Goal: Information Seeking & Learning: Learn about a topic

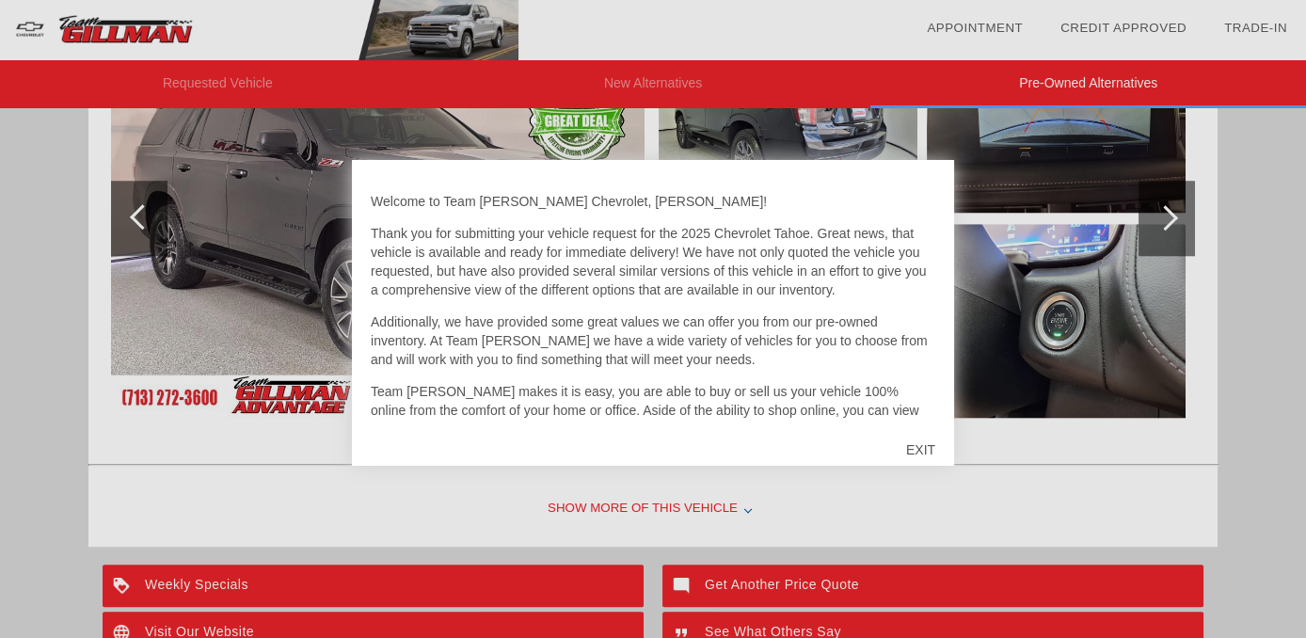
scroll to position [2996, 0]
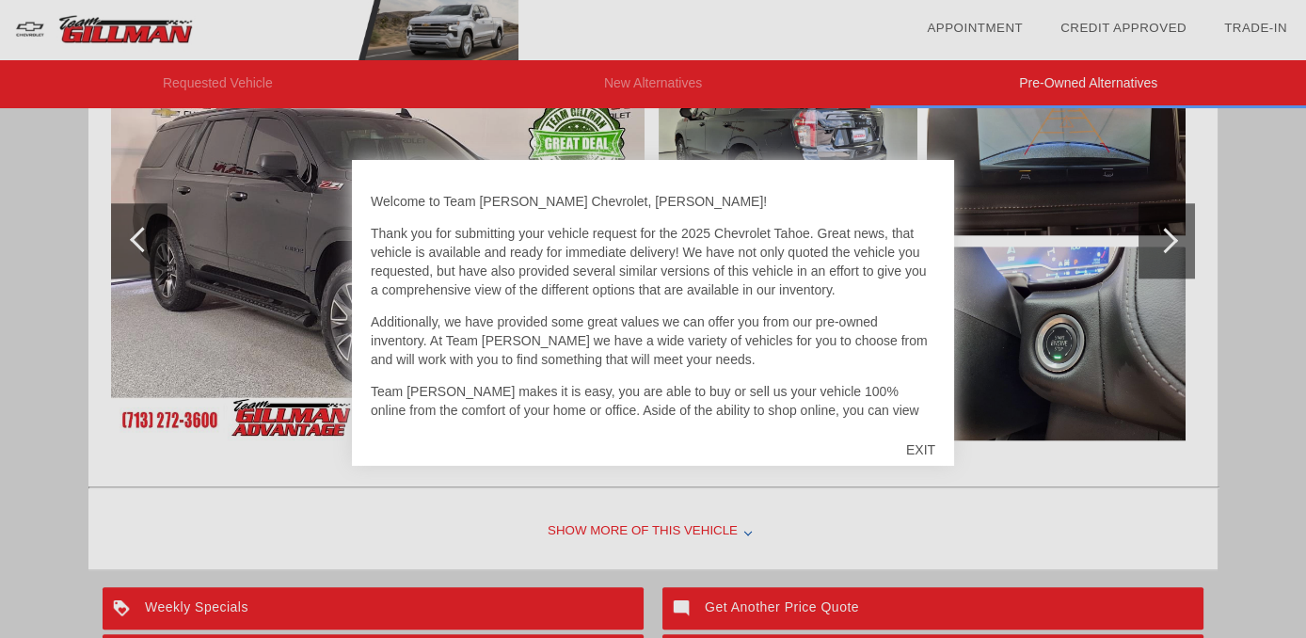
click at [713, 540] on div at bounding box center [653, 319] width 1306 height 638
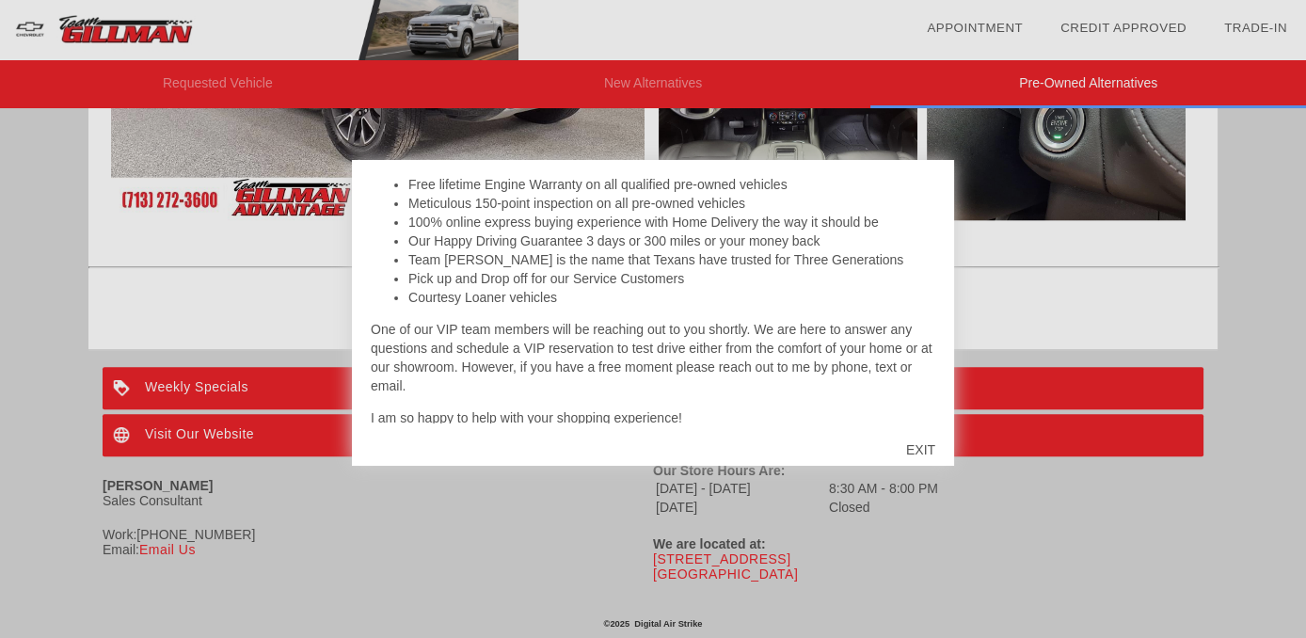
scroll to position [381, 0]
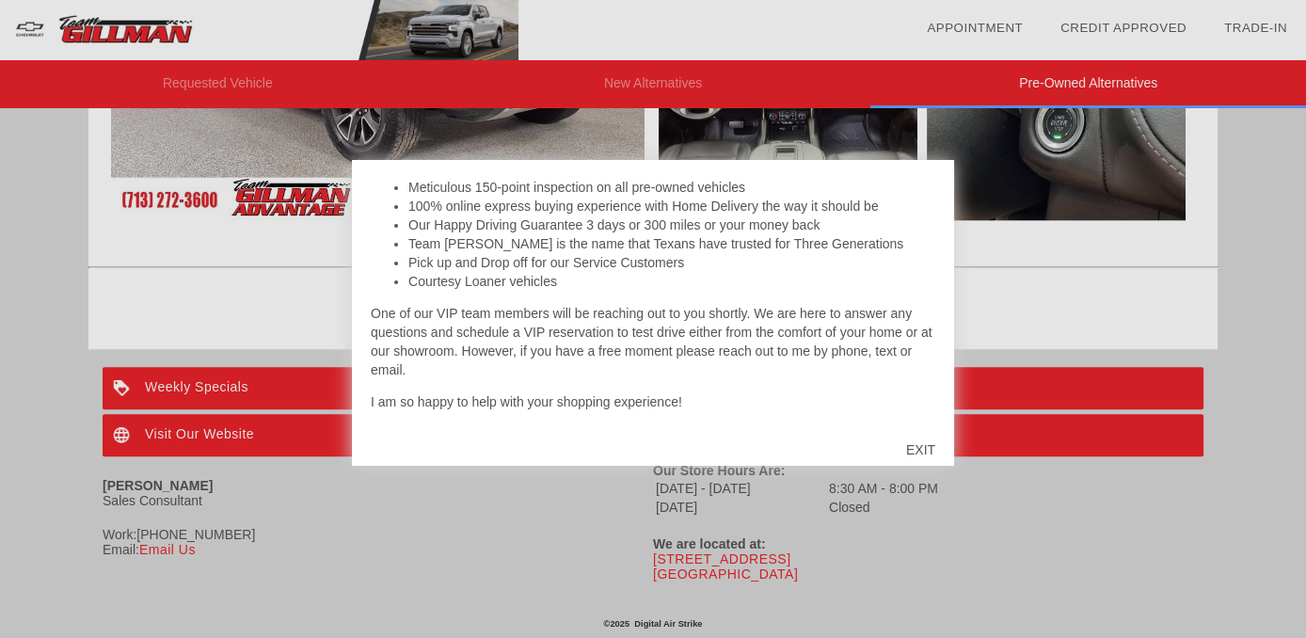
click at [874, 387] on div "Welcome to Team Gillman Chevrolet, Gerald! Thank you for submitting your vehicl…" at bounding box center [653, 301] width 565 height 245
click at [929, 449] on div "EXIT" at bounding box center [921, 450] width 67 height 56
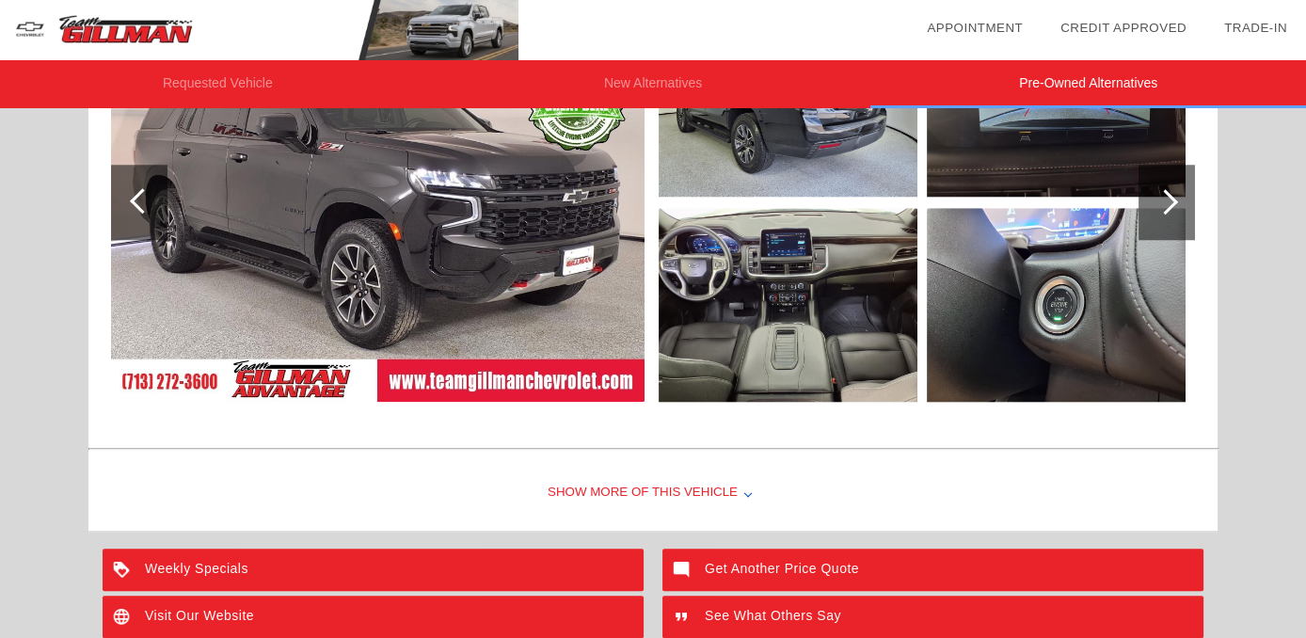
scroll to position [3033, 0]
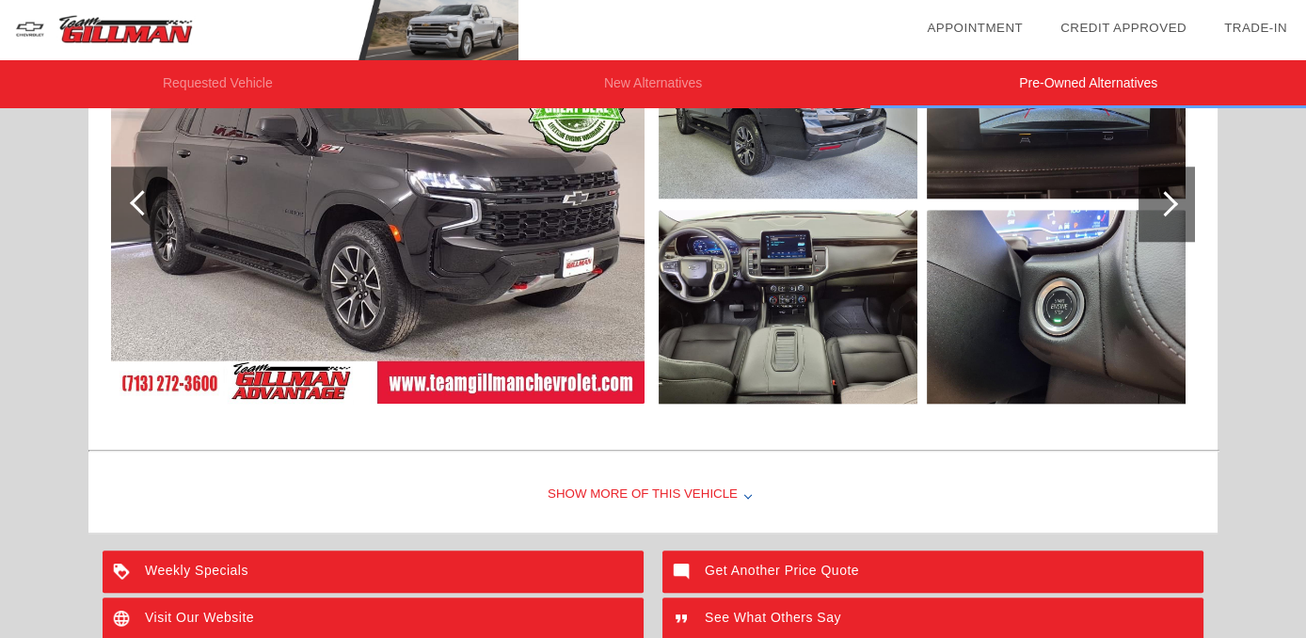
click at [745, 491] on div at bounding box center [749, 495] width 8 height 8
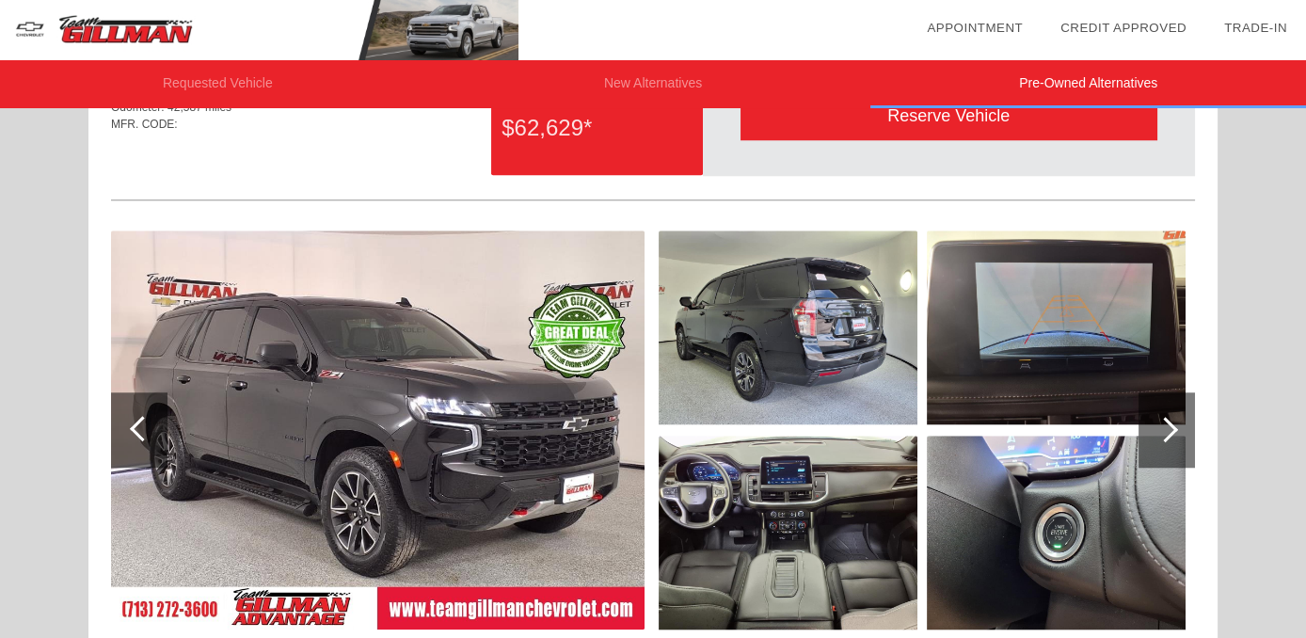
scroll to position [2805, 0]
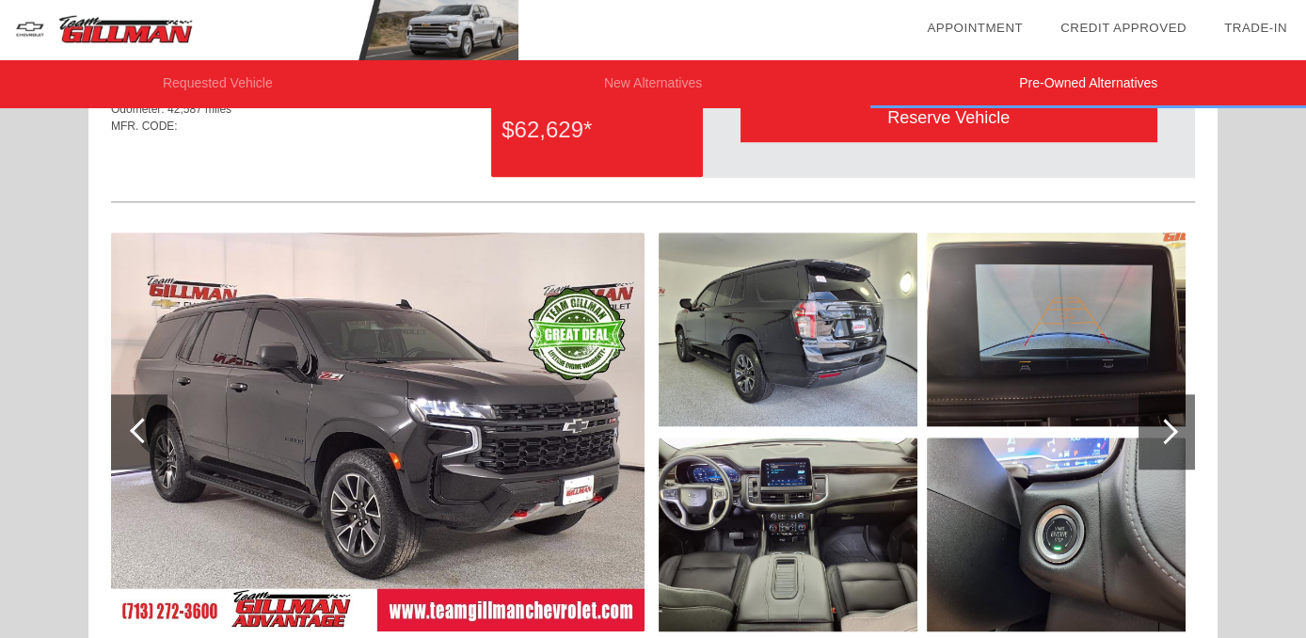
click at [1166, 439] on div at bounding box center [1167, 431] width 56 height 75
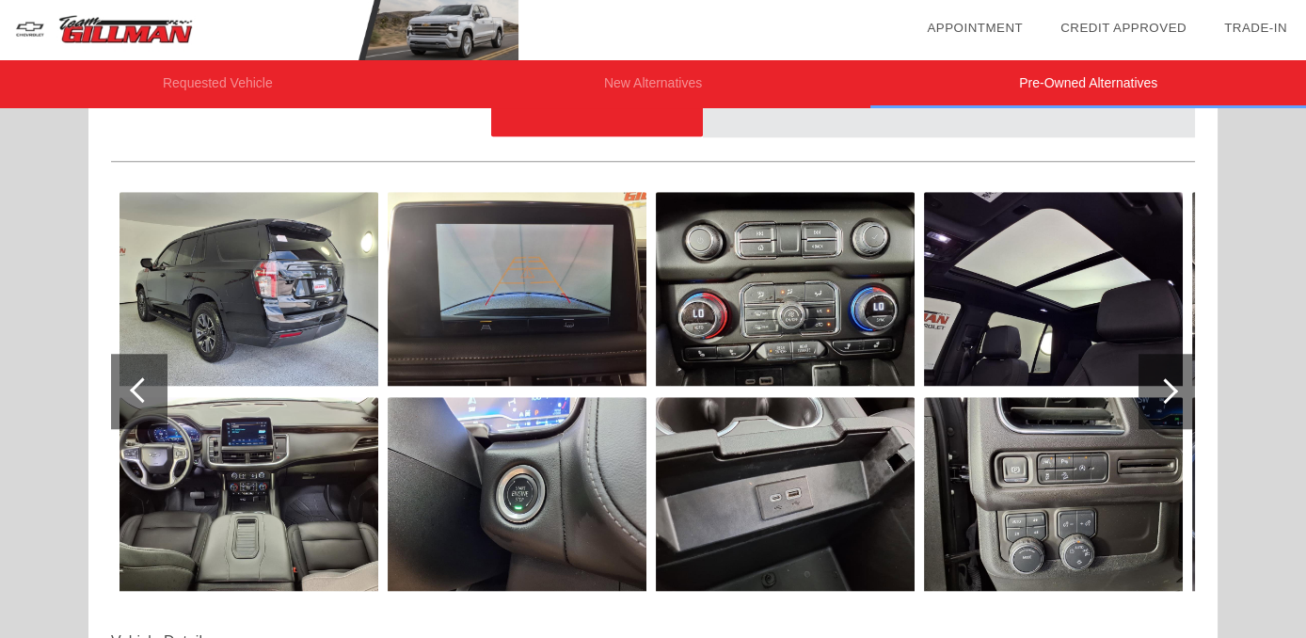
scroll to position [2843, 0]
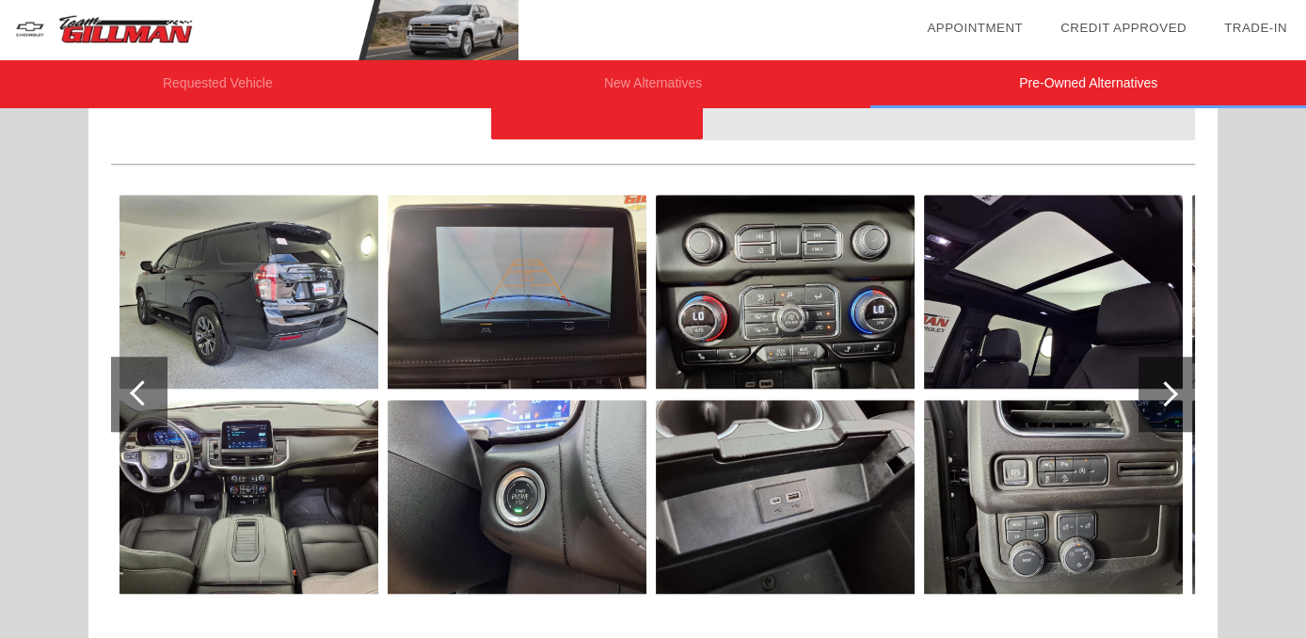
click at [1172, 410] on div at bounding box center [1167, 394] width 56 height 75
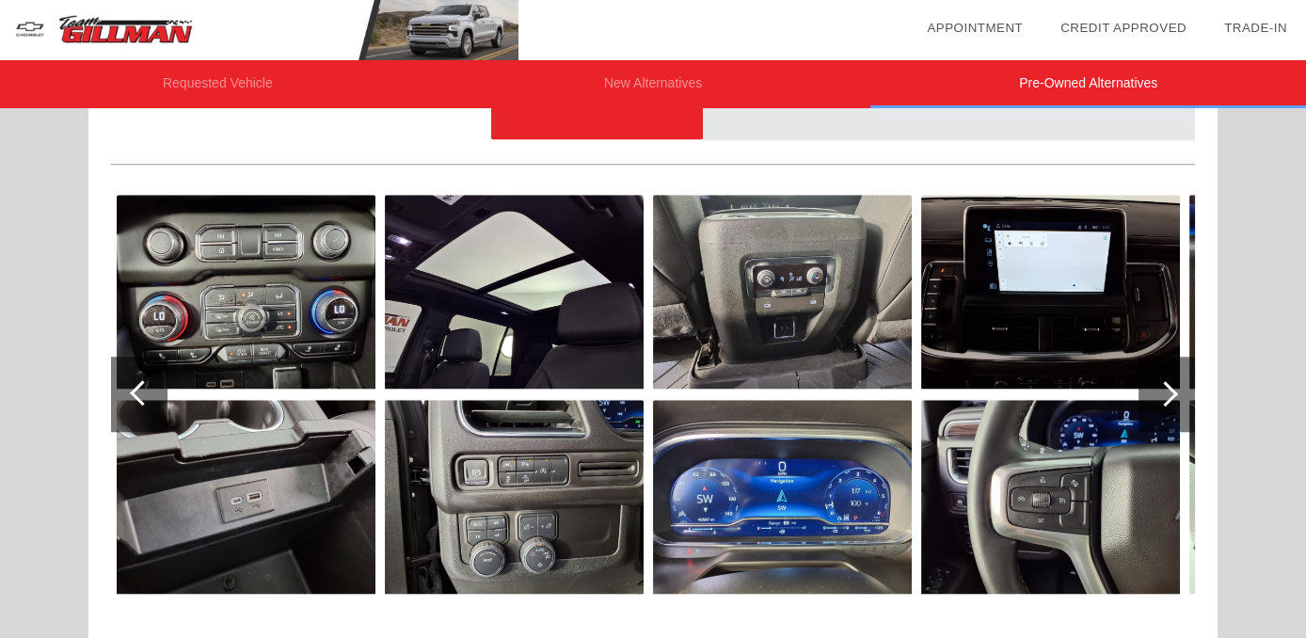
click at [1186, 411] on div at bounding box center [1167, 394] width 56 height 75
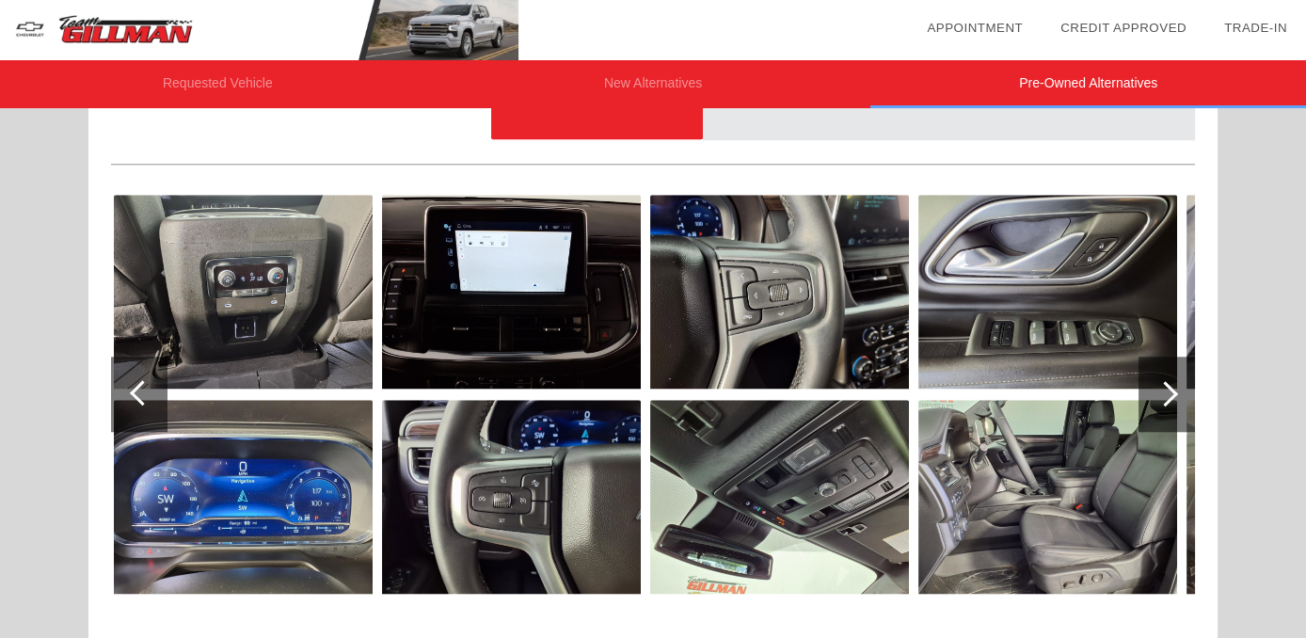
click at [248, 508] on img at bounding box center [243, 497] width 259 height 194
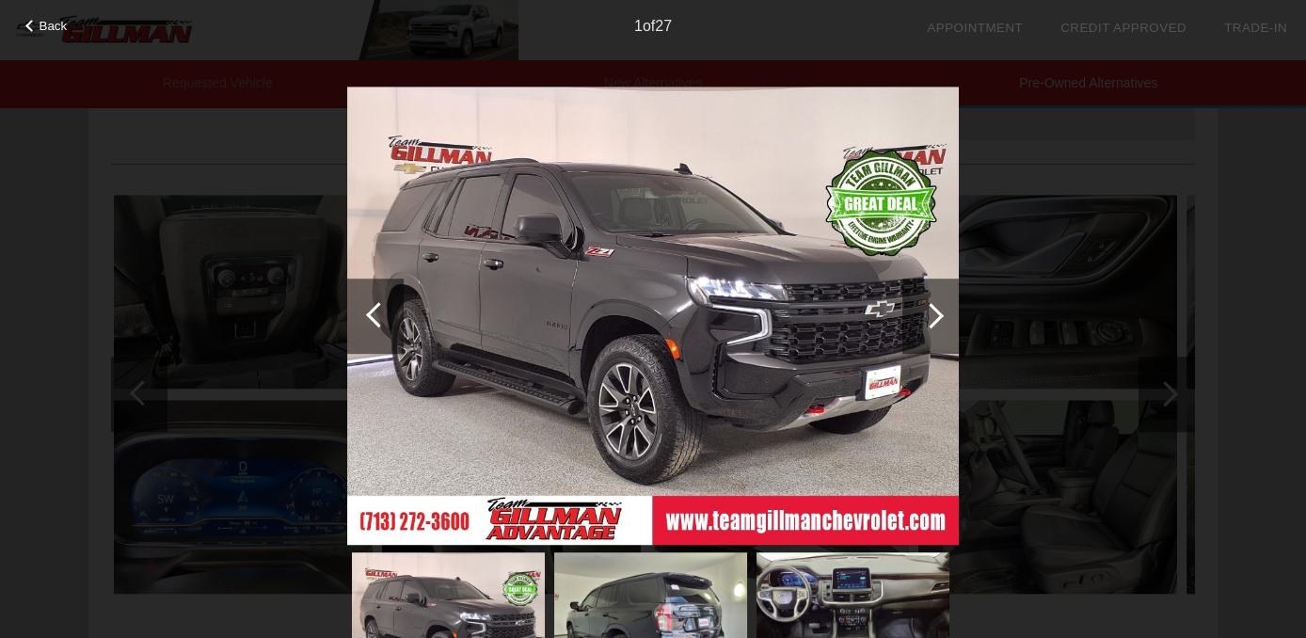
click at [872, 459] on img at bounding box center [653, 316] width 612 height 459
click at [942, 322] on div at bounding box center [931, 316] width 56 height 75
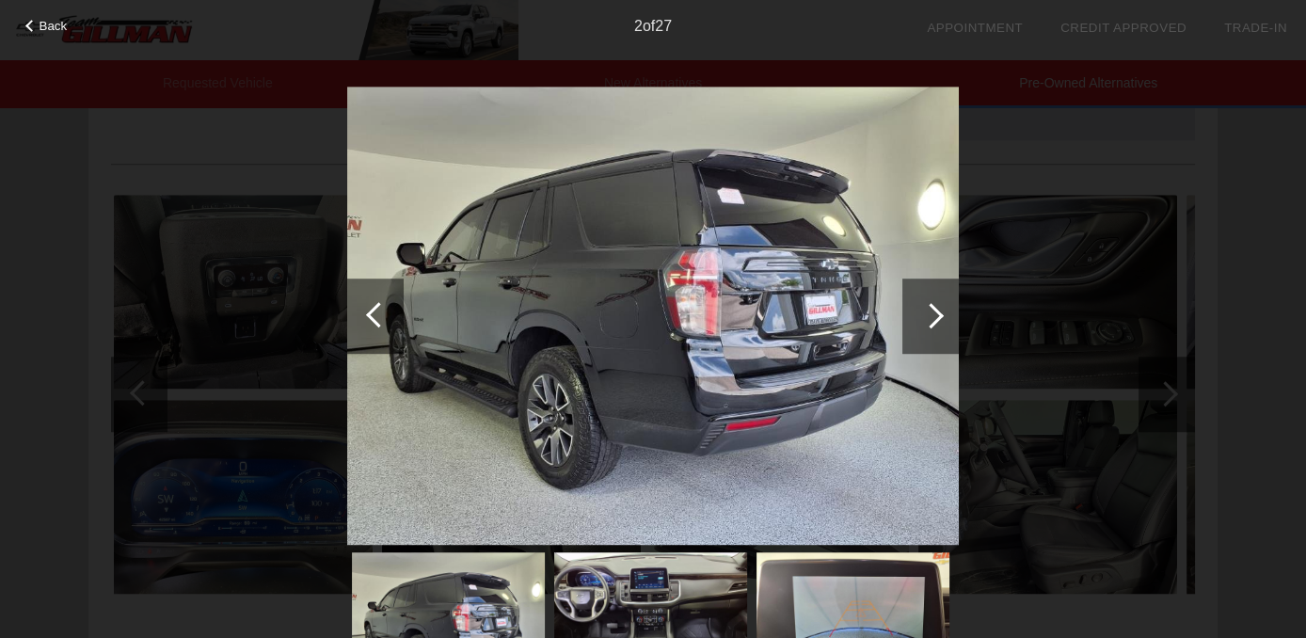
click at [922, 317] on div at bounding box center [931, 315] width 25 height 25
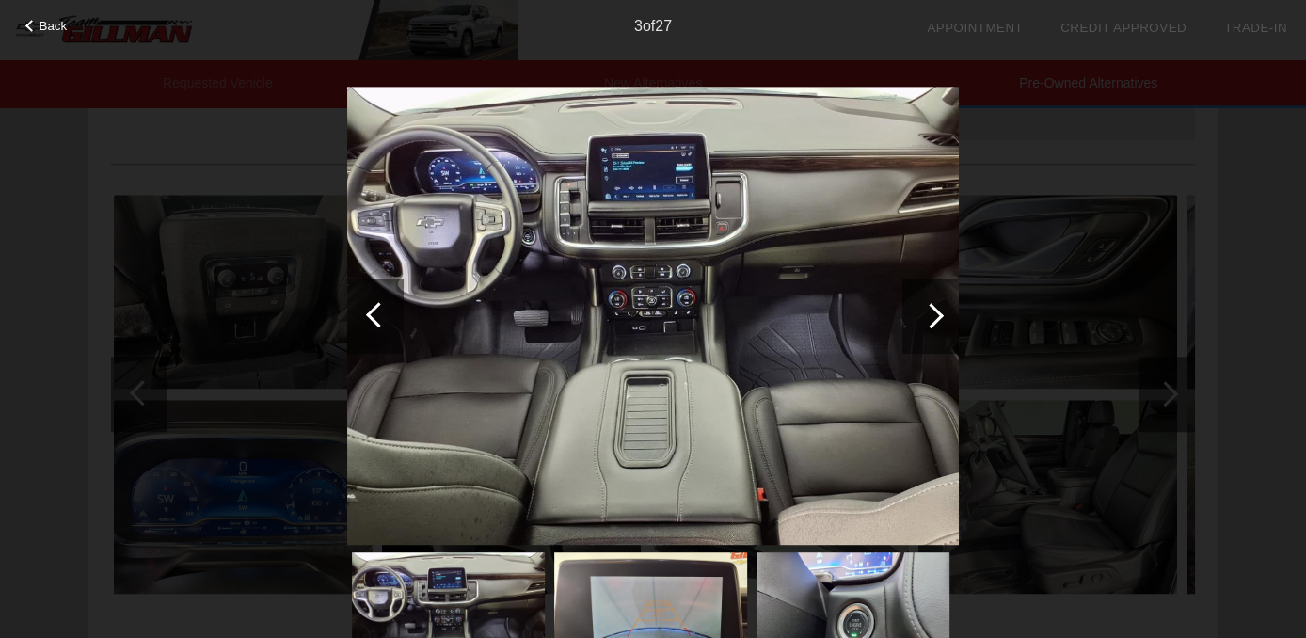
click at [914, 334] on div at bounding box center [931, 316] width 56 height 75
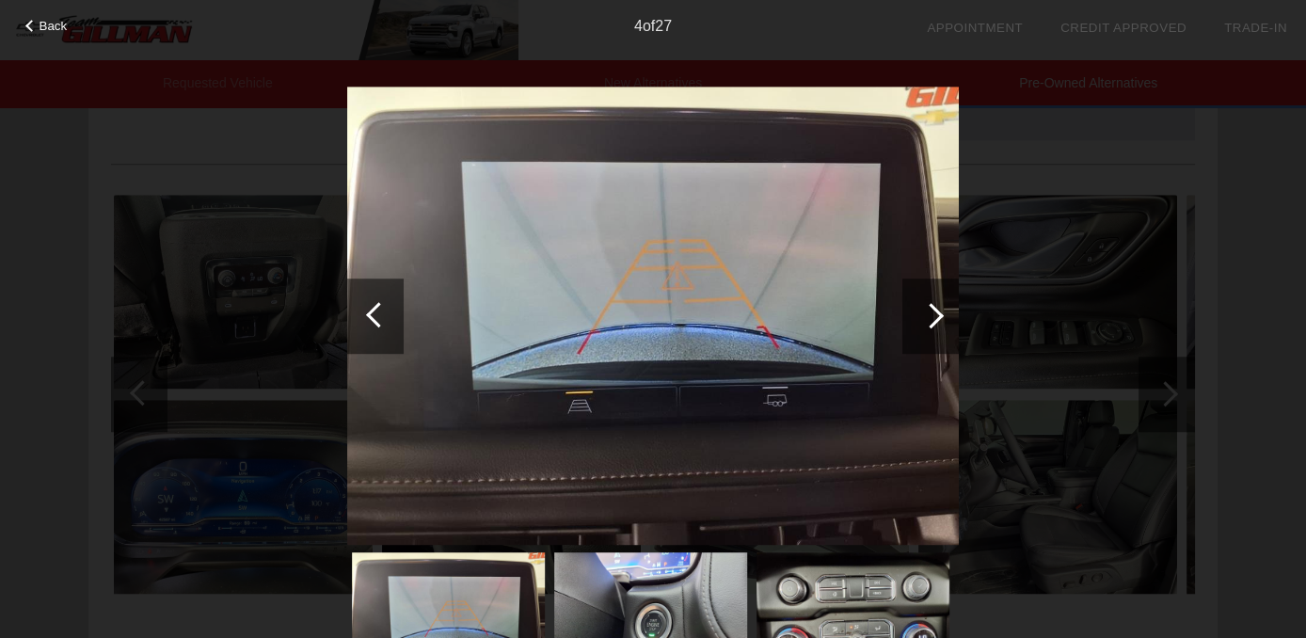
click at [922, 347] on div at bounding box center [931, 316] width 56 height 75
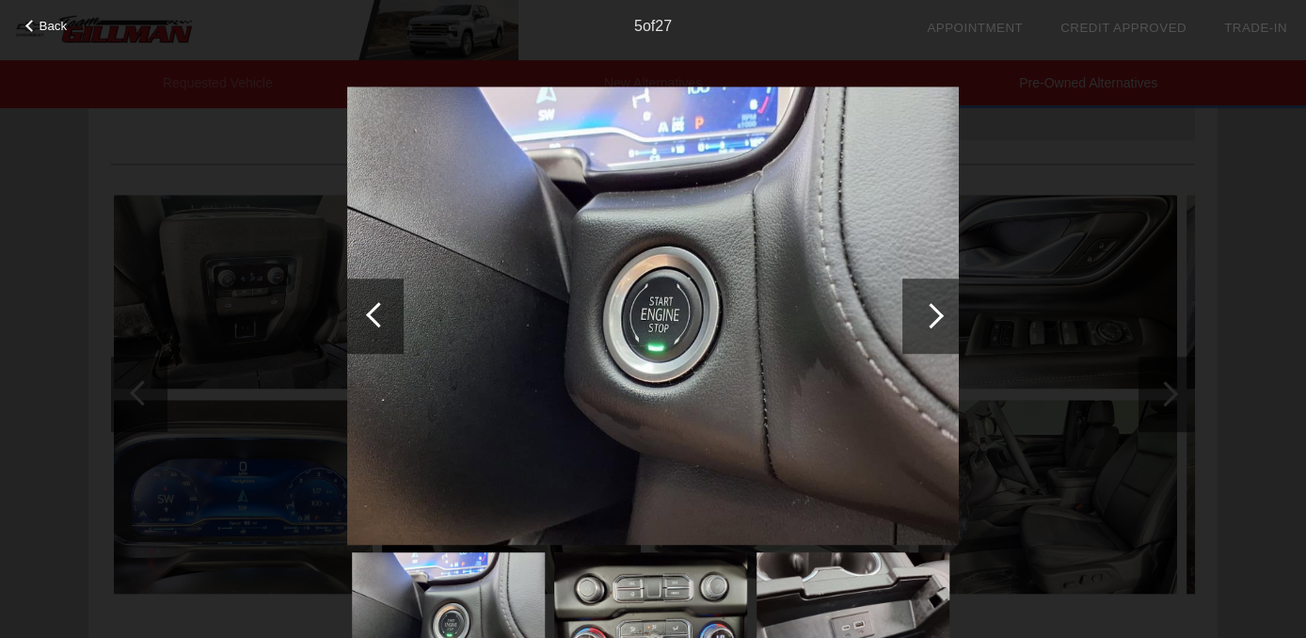
click at [906, 343] on div at bounding box center [931, 316] width 56 height 75
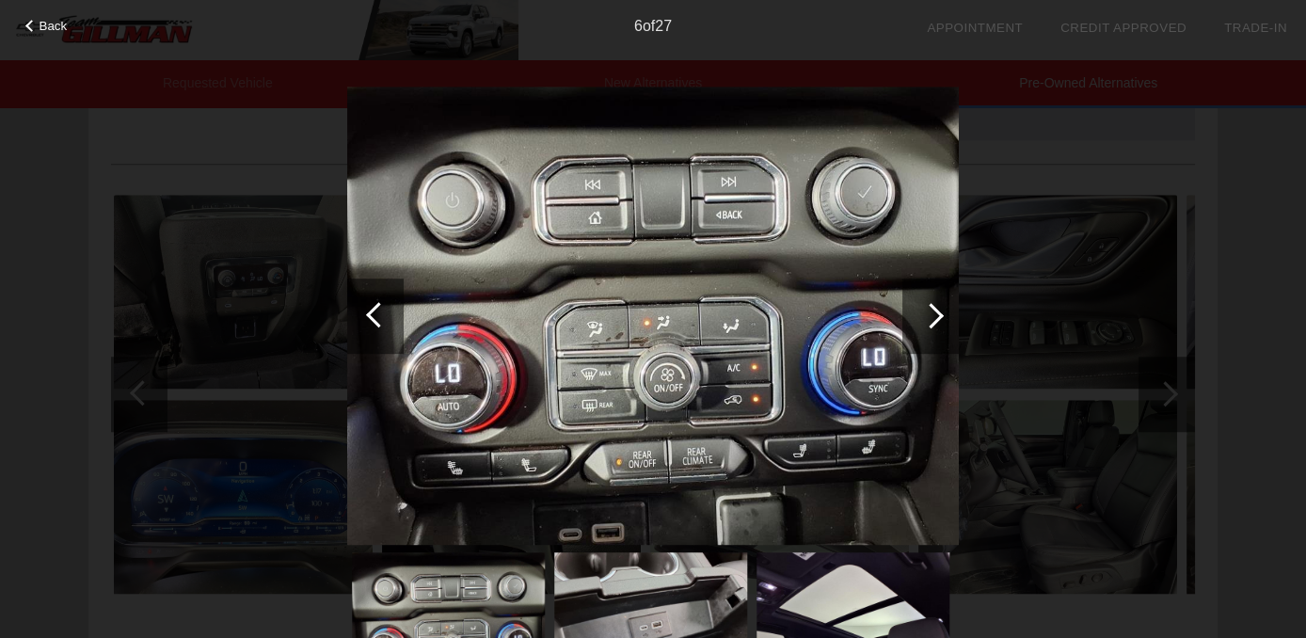
click at [913, 343] on div at bounding box center [931, 316] width 56 height 75
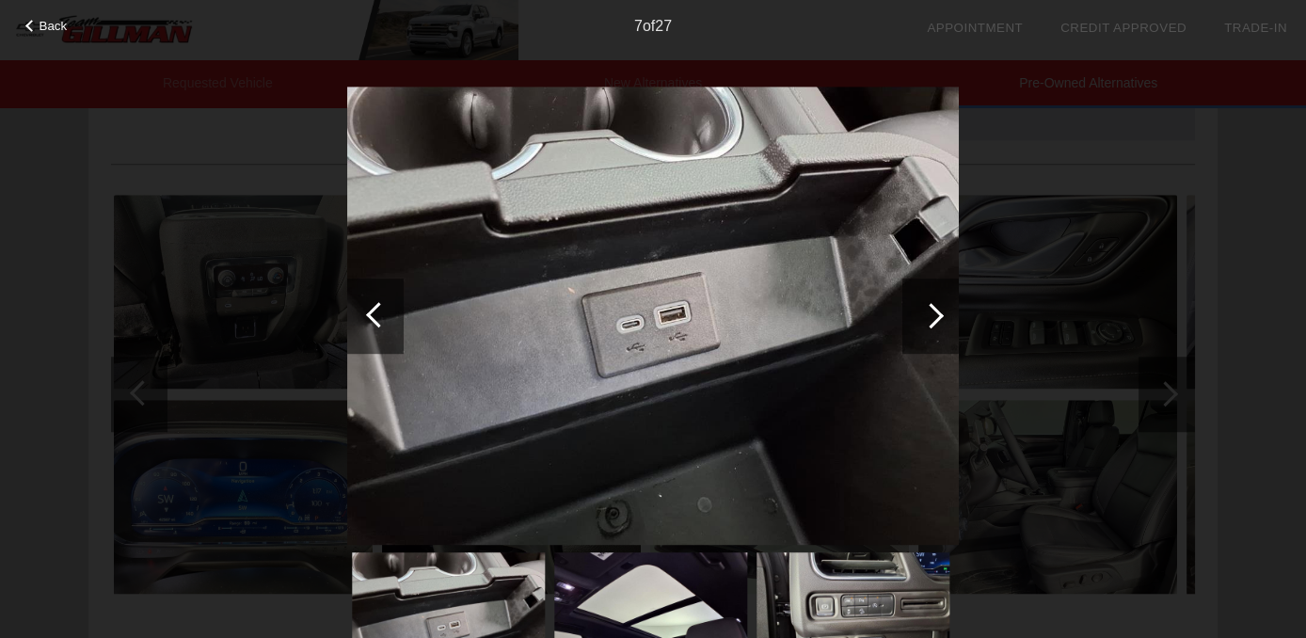
click at [919, 343] on div at bounding box center [931, 316] width 56 height 75
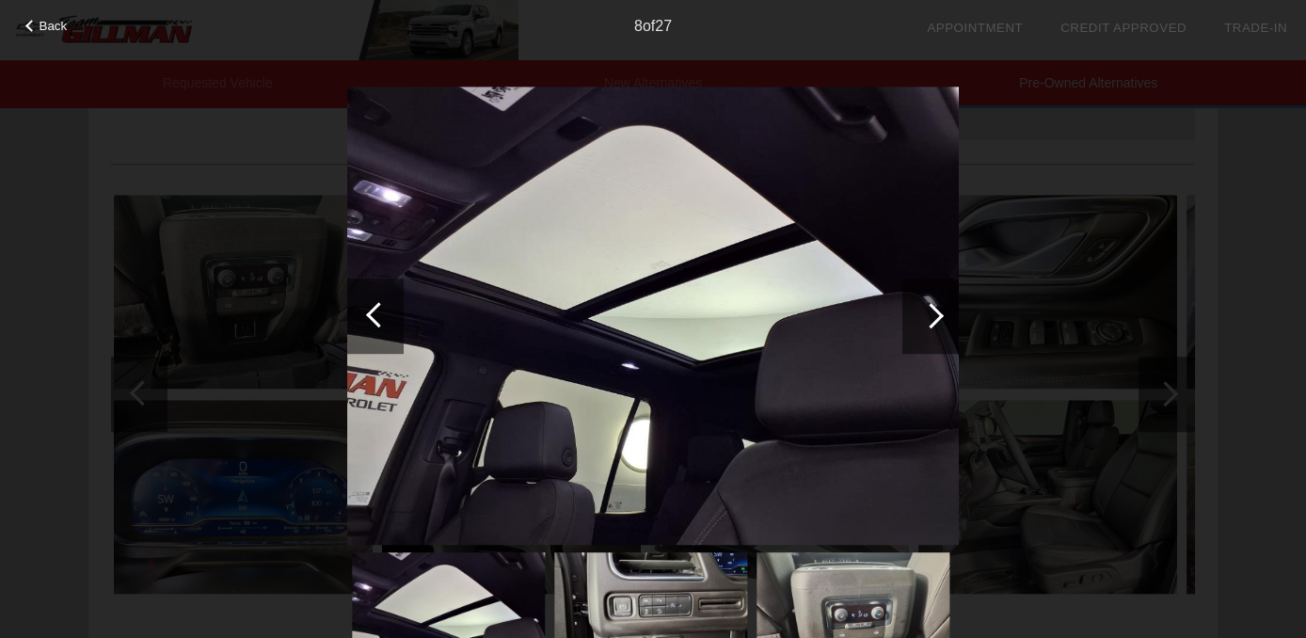
click at [947, 329] on div at bounding box center [931, 316] width 56 height 75
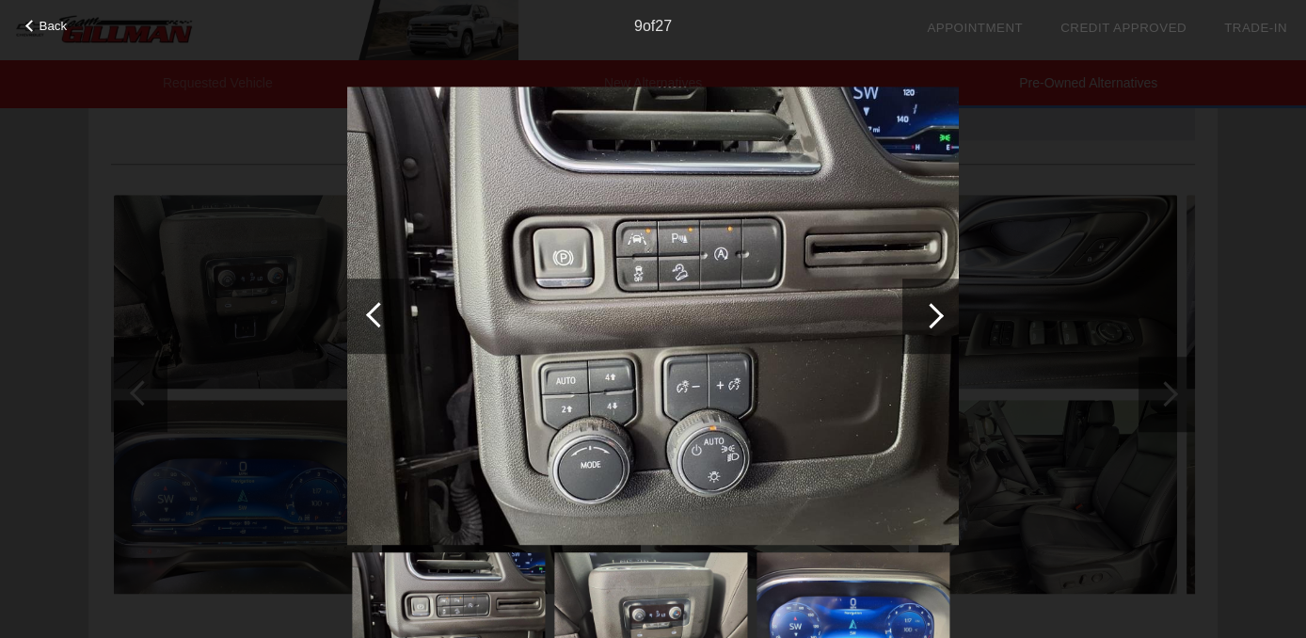
click at [940, 341] on div at bounding box center [931, 316] width 56 height 75
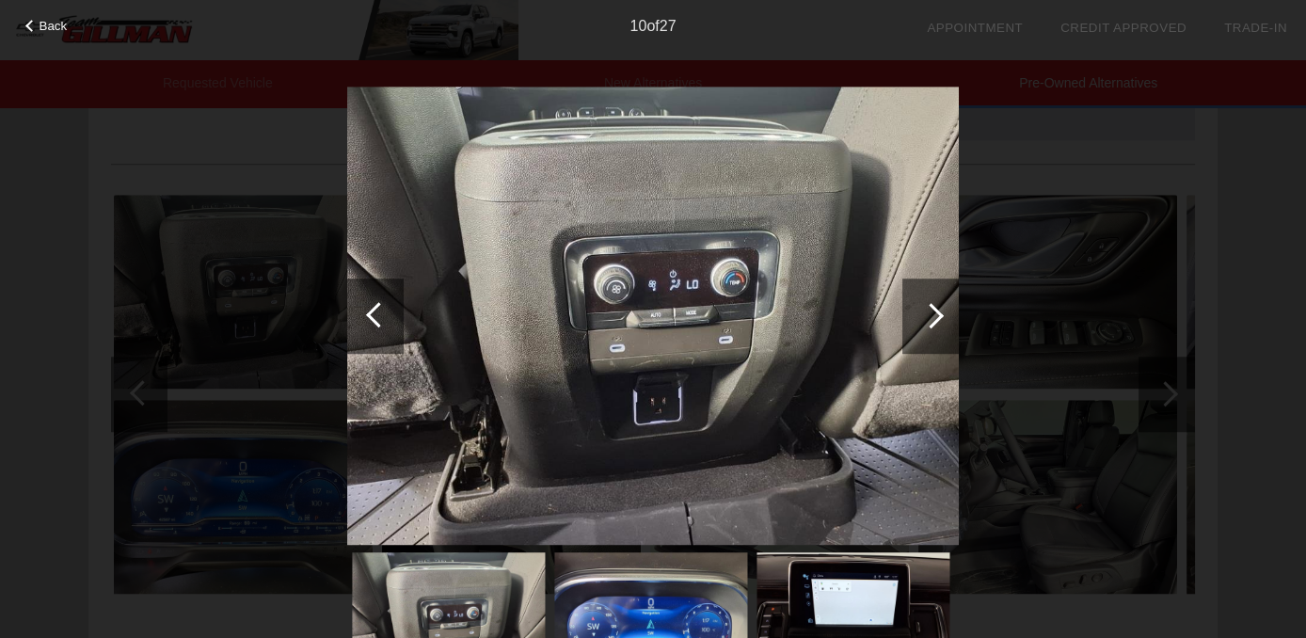
click at [925, 340] on div at bounding box center [931, 316] width 56 height 75
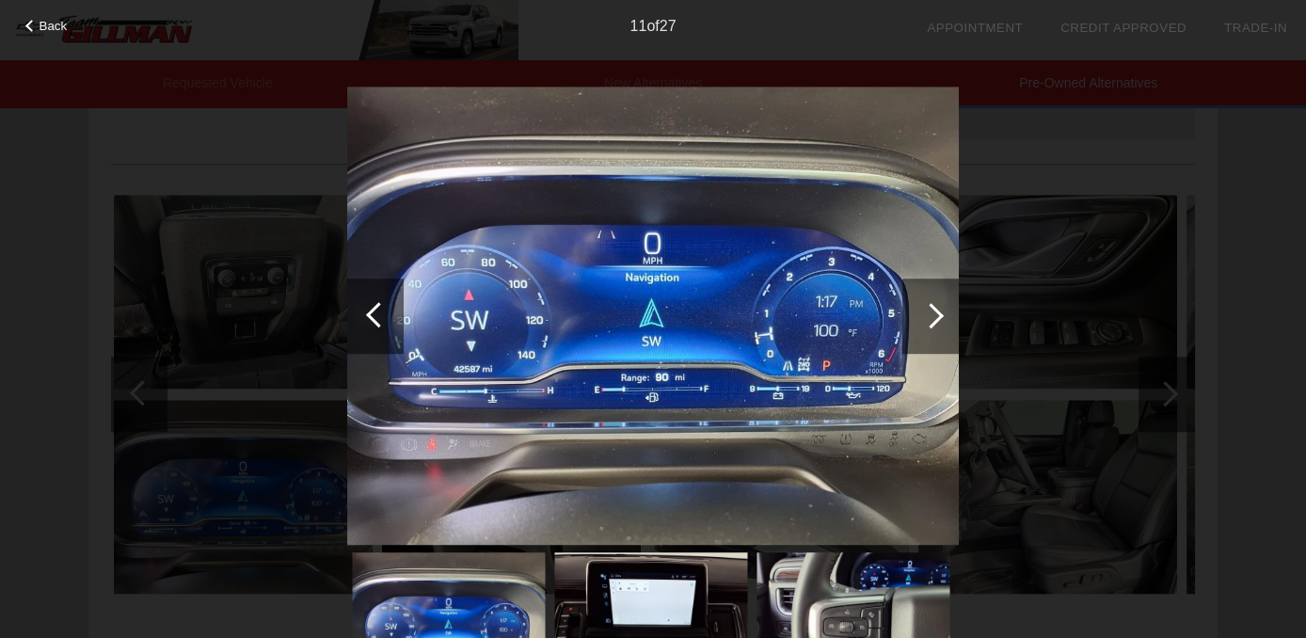
click at [926, 338] on div at bounding box center [931, 316] width 56 height 75
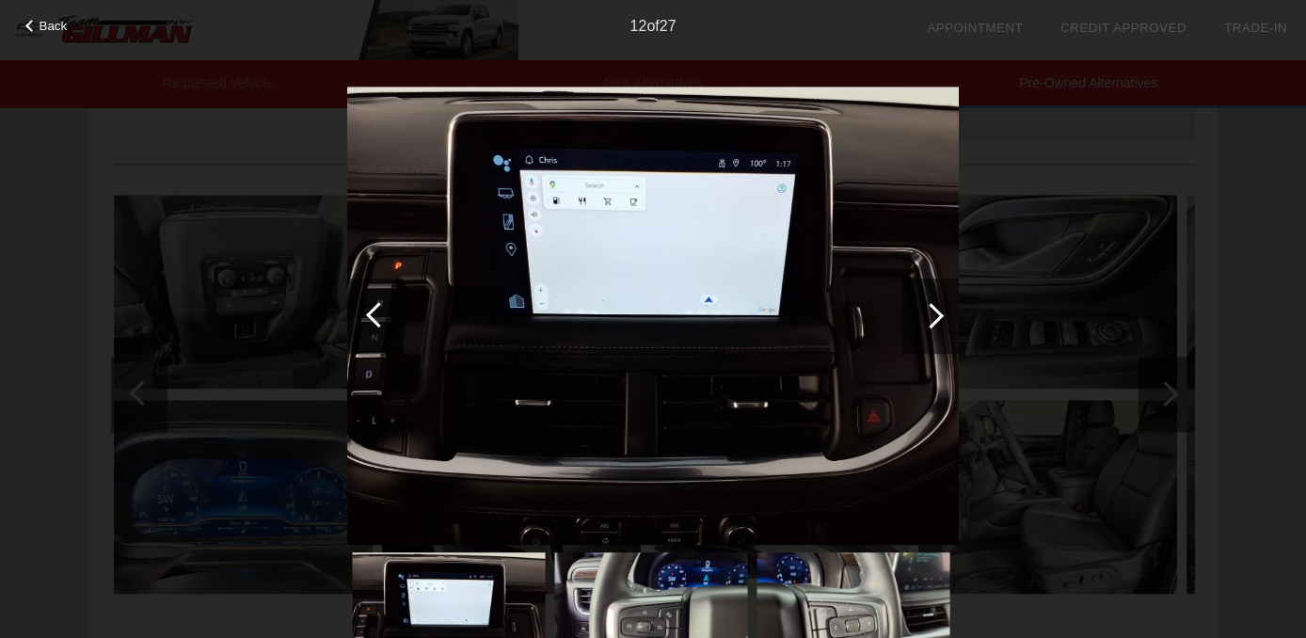
click at [362, 332] on div at bounding box center [375, 316] width 56 height 75
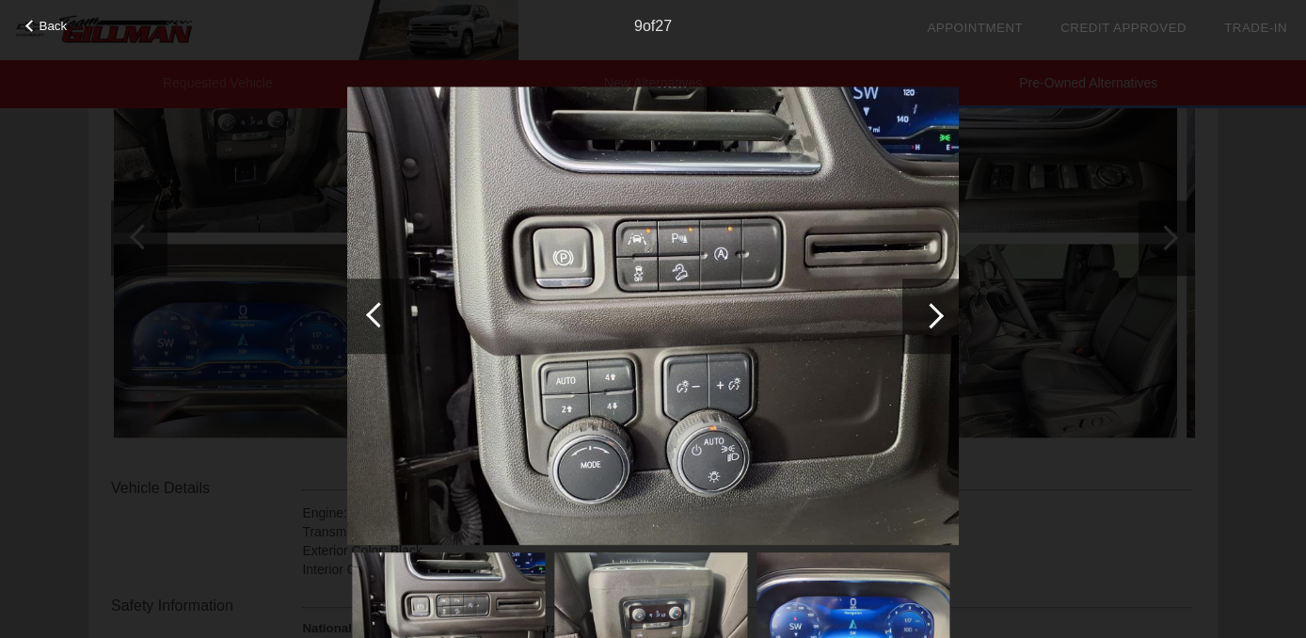
scroll to position [3006, 0]
click at [942, 332] on div at bounding box center [931, 316] width 56 height 75
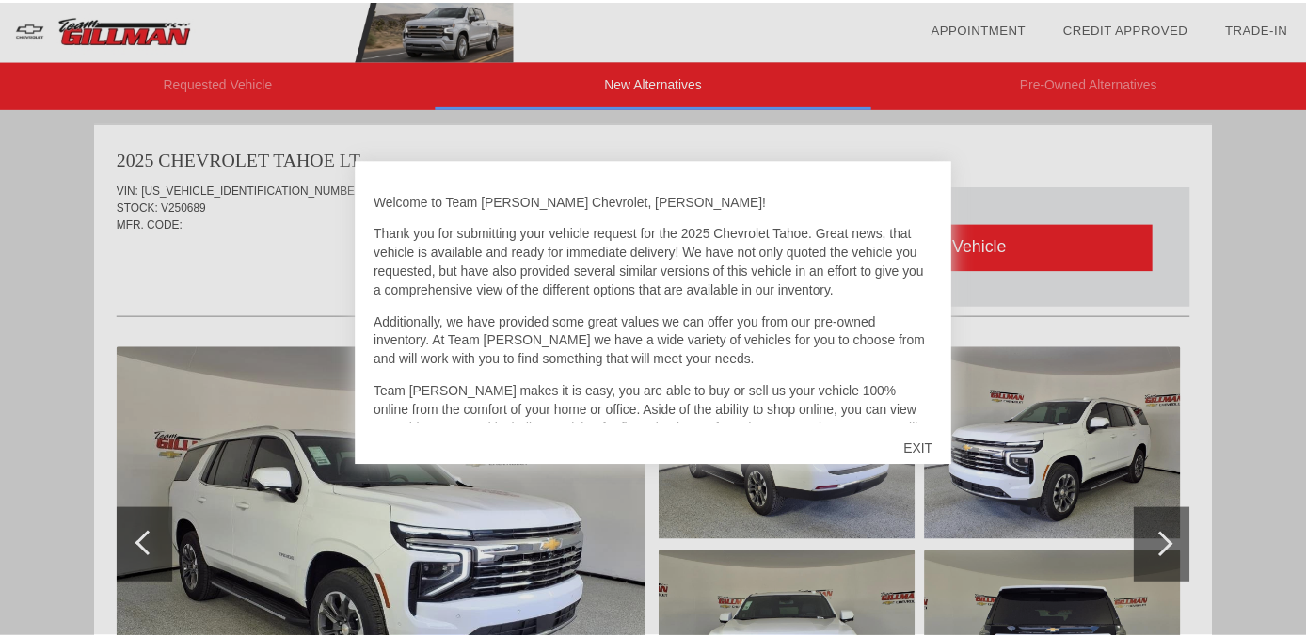
scroll to position [1539, 0]
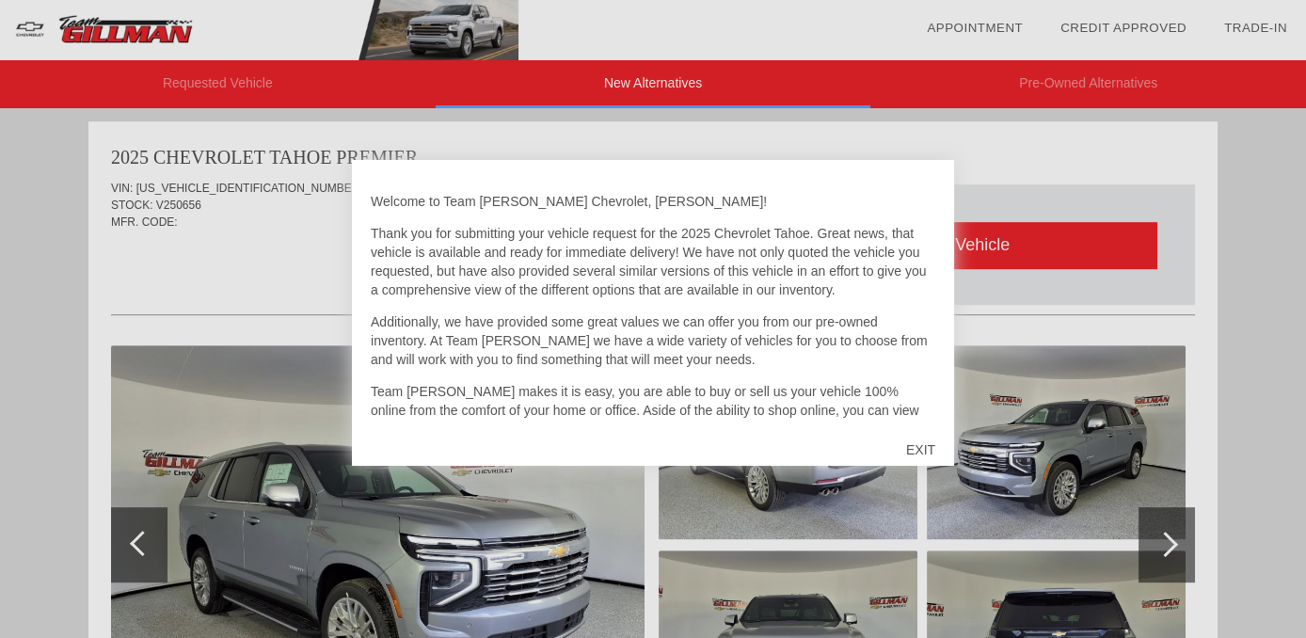
click at [924, 449] on div "EXIT" at bounding box center [921, 450] width 67 height 56
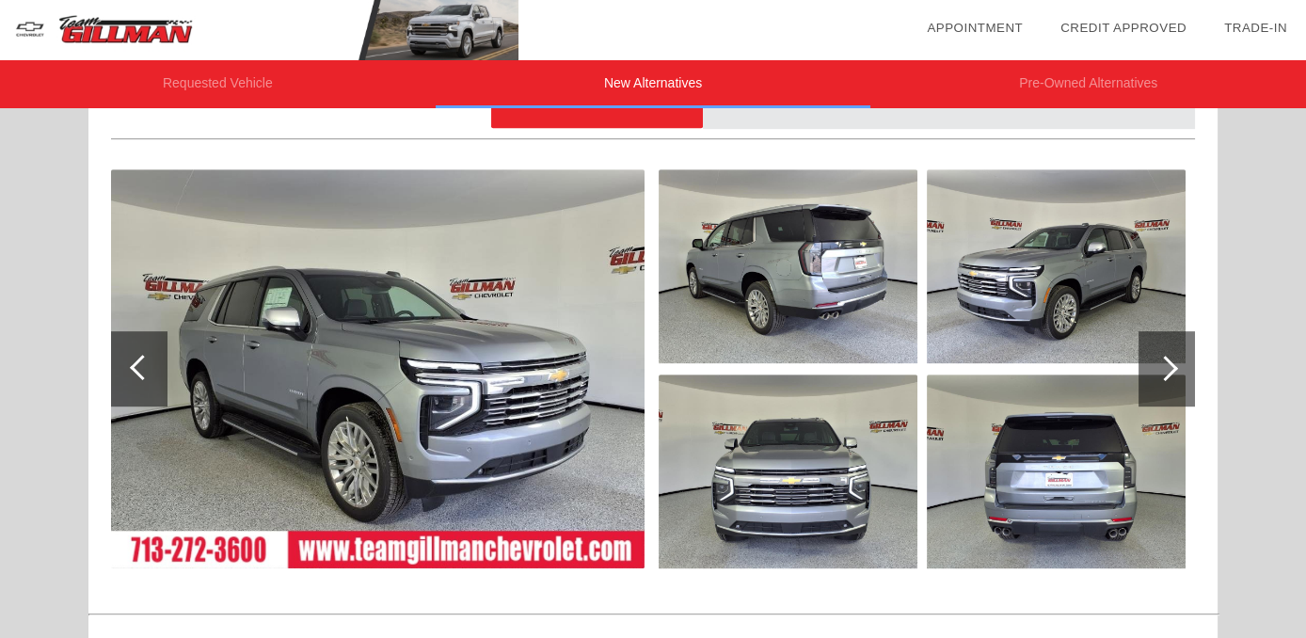
scroll to position [1731, 0]
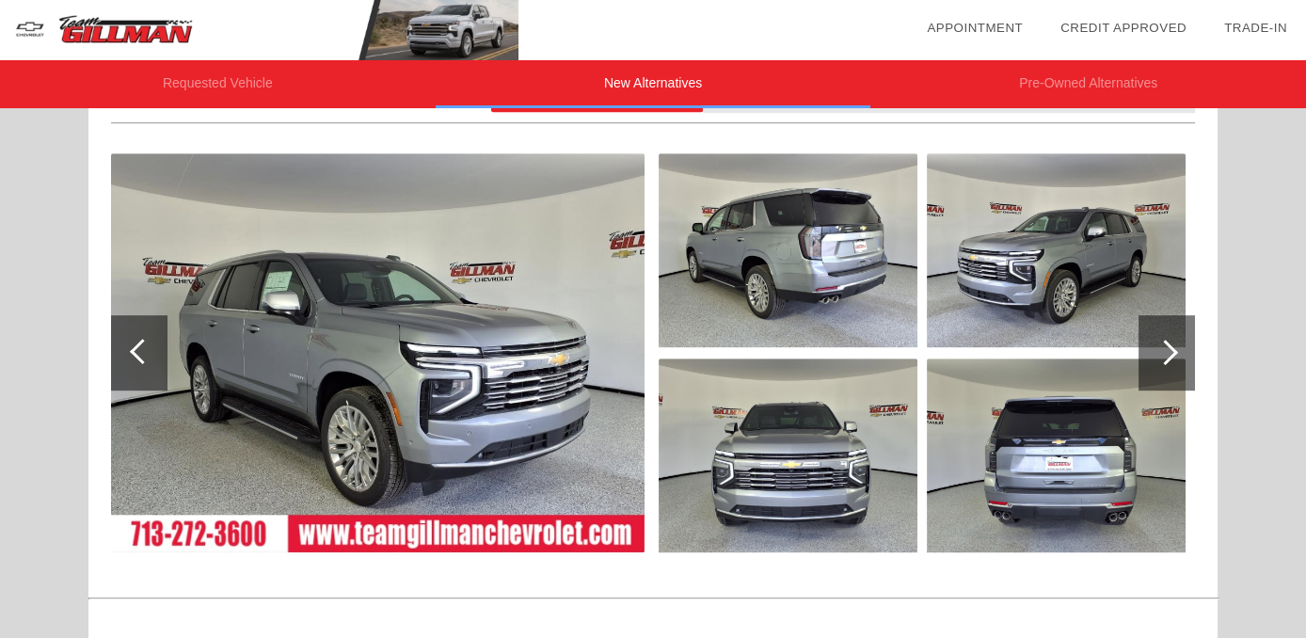
click at [1177, 358] on div at bounding box center [1167, 352] width 56 height 75
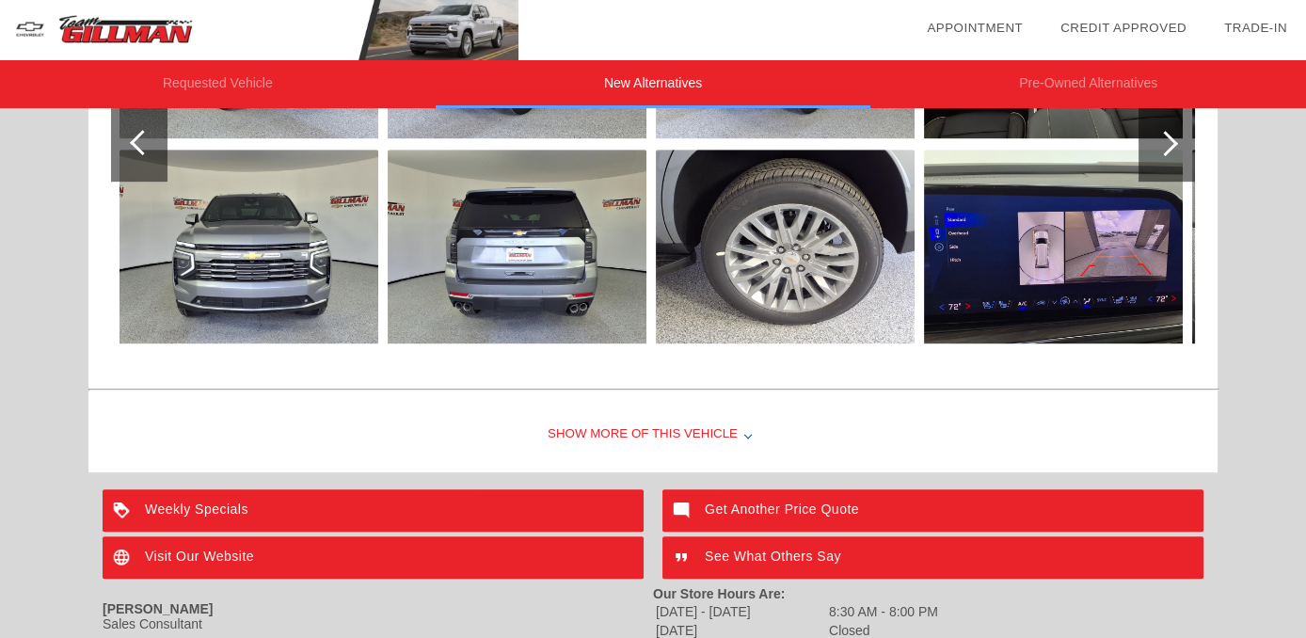
scroll to position [1936, 0]
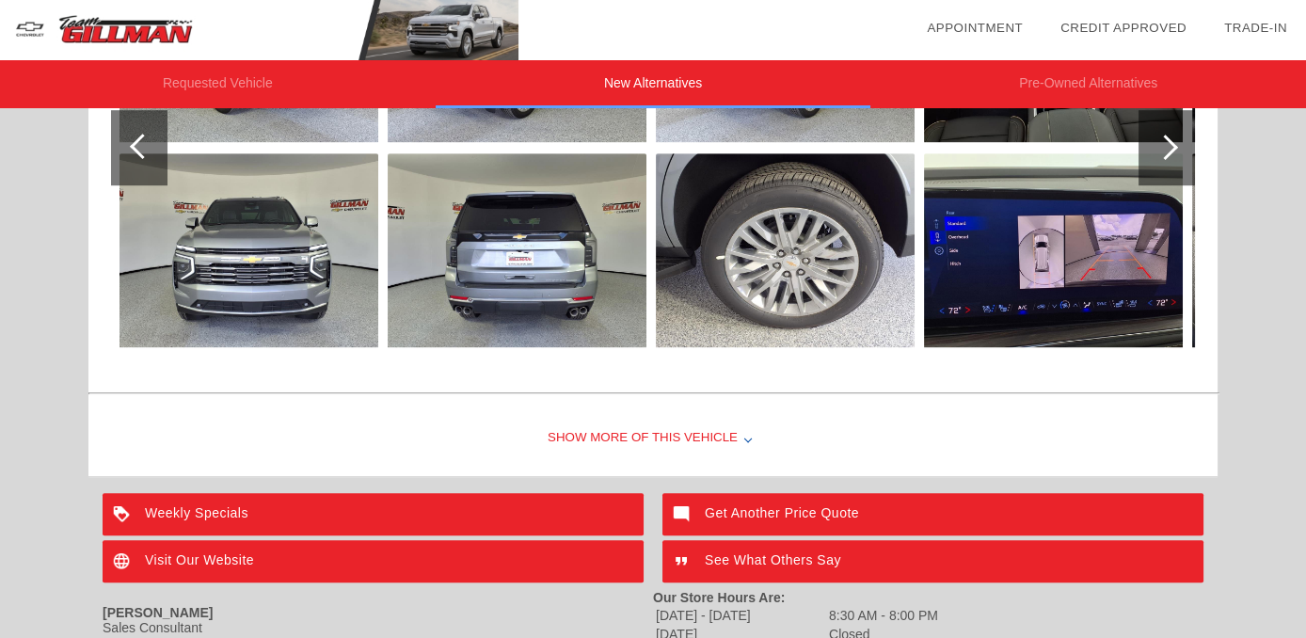
click at [735, 446] on div "Show More of this Vehicle" at bounding box center [653, 438] width 1130 height 75
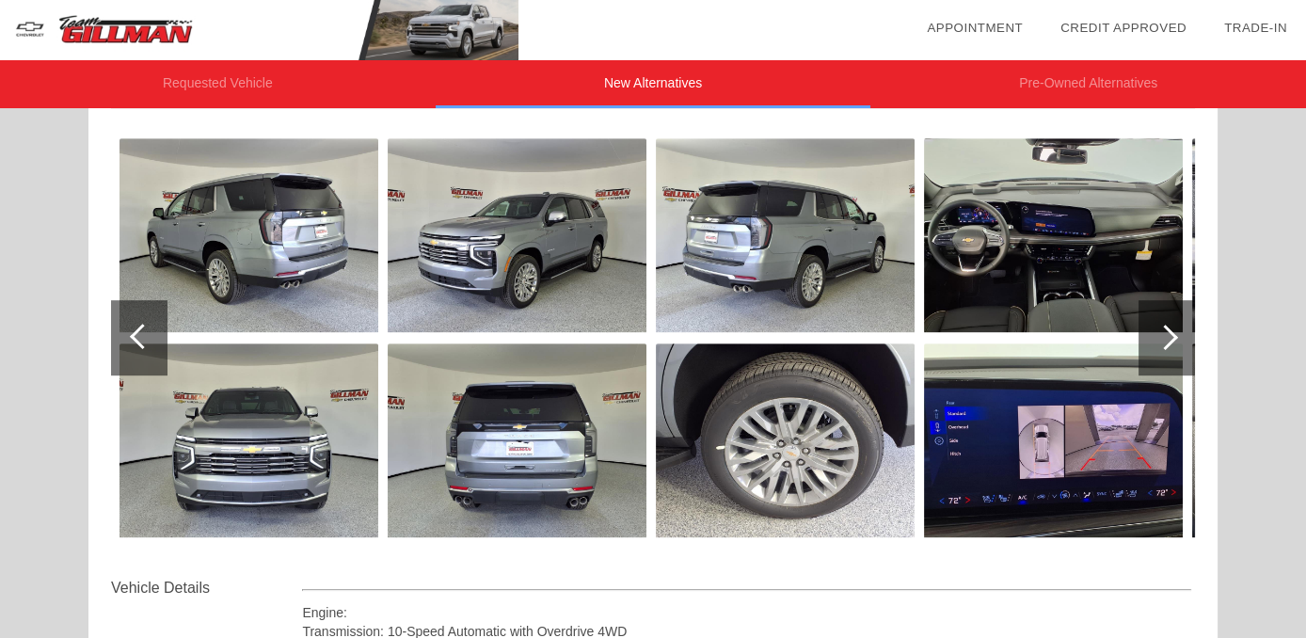
scroll to position [1745, 0]
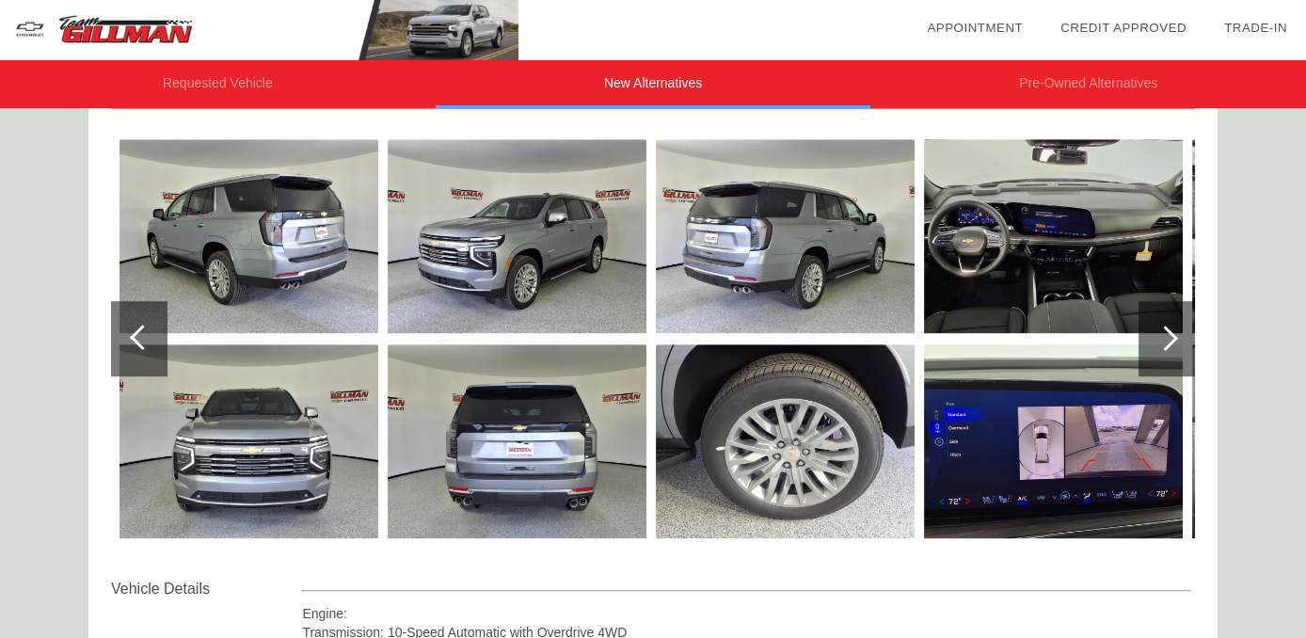
click at [1161, 355] on div at bounding box center [1167, 338] width 56 height 75
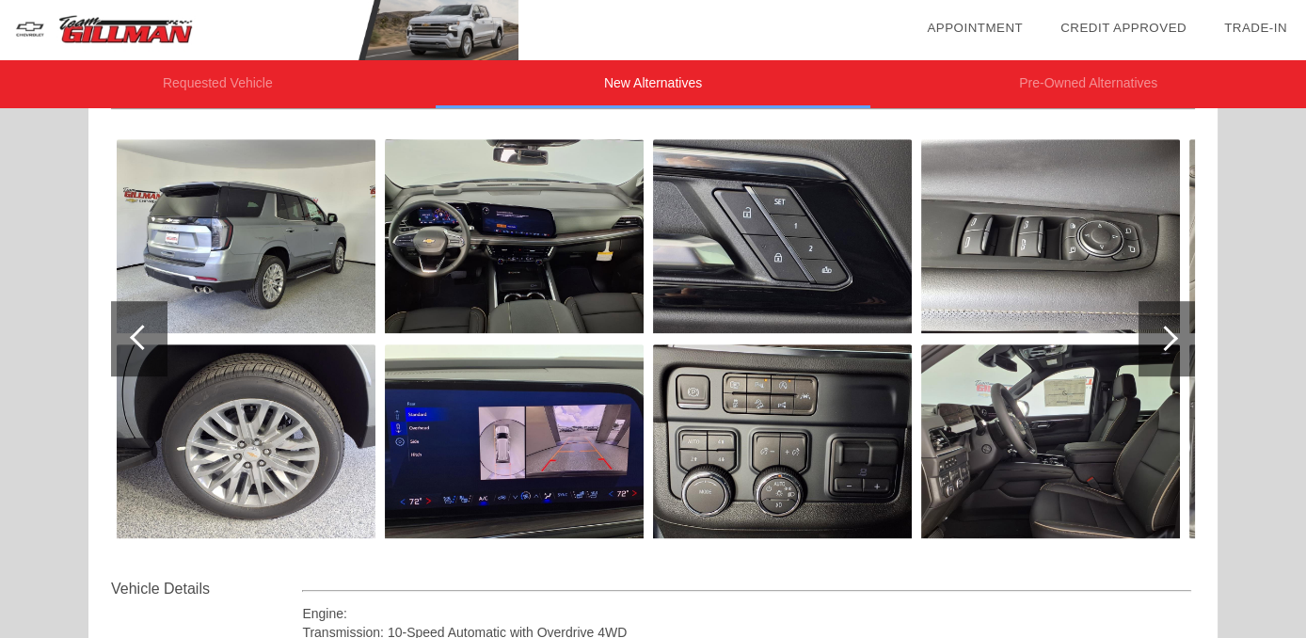
click at [1183, 343] on div at bounding box center [1167, 338] width 56 height 75
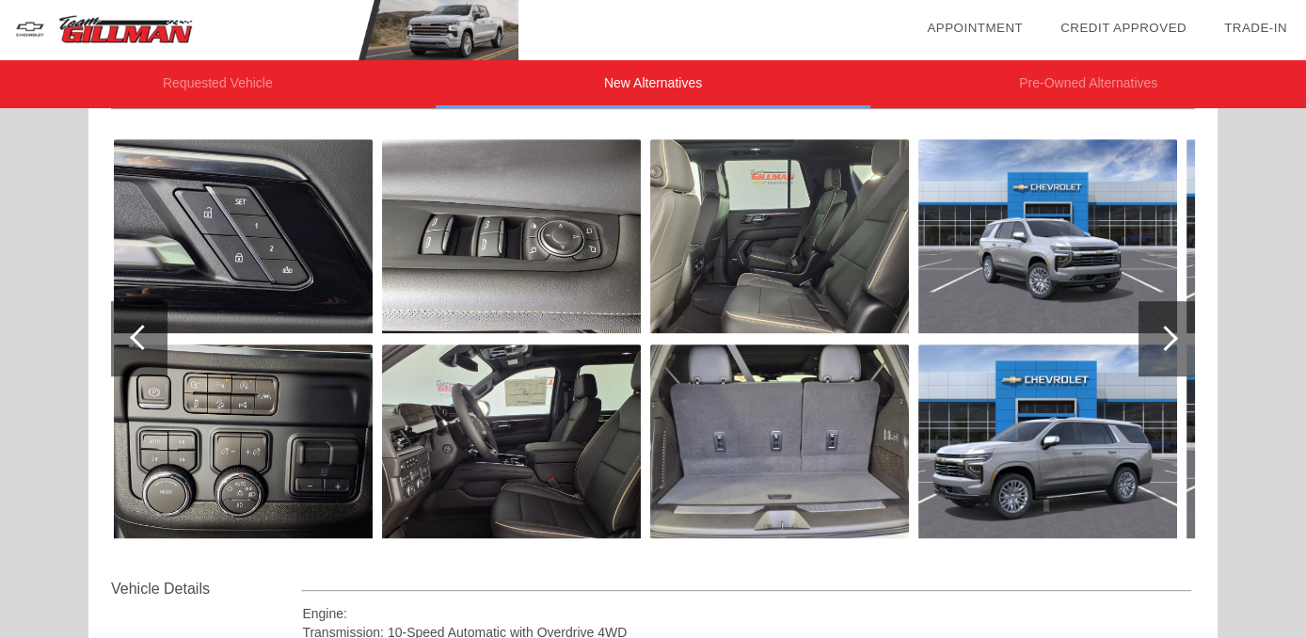
click at [1187, 356] on div at bounding box center [1167, 338] width 56 height 75
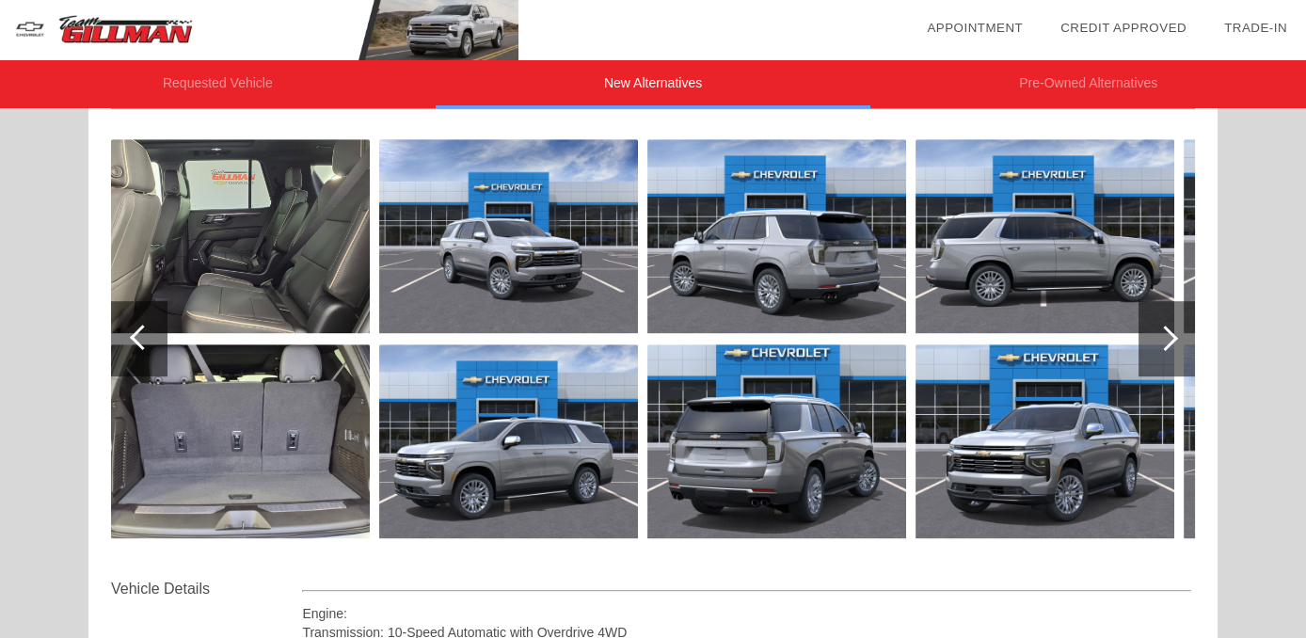
click at [1171, 354] on div at bounding box center [1167, 338] width 56 height 75
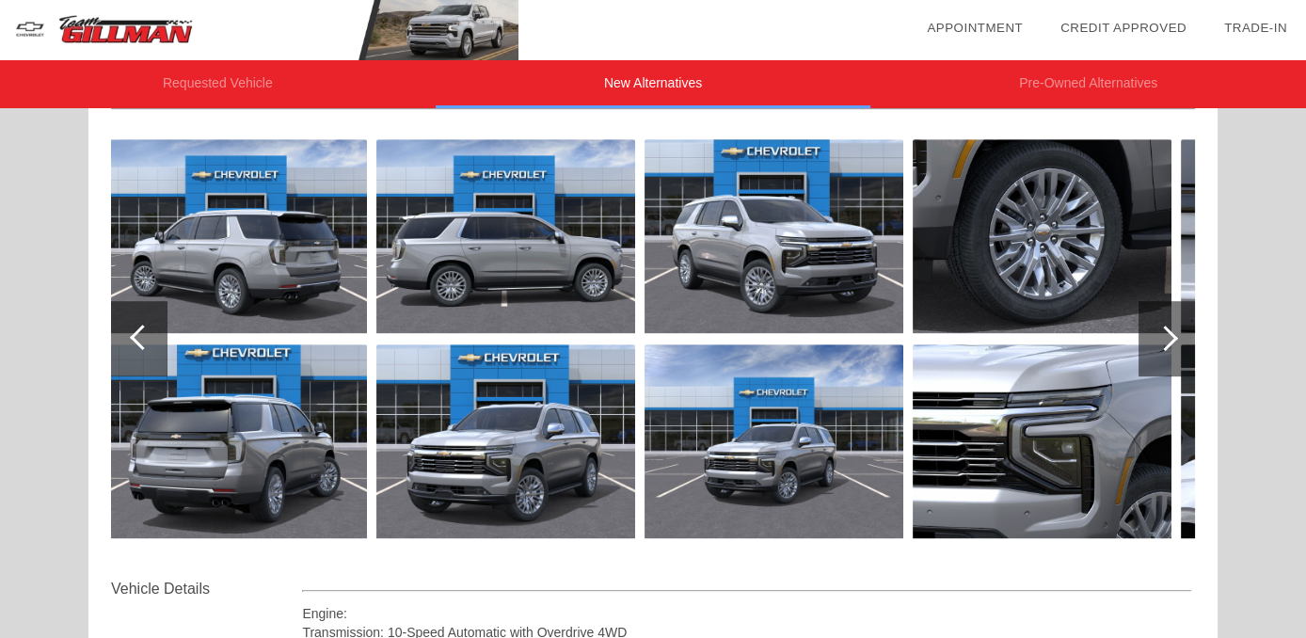
click at [1176, 356] on div at bounding box center [1167, 338] width 56 height 75
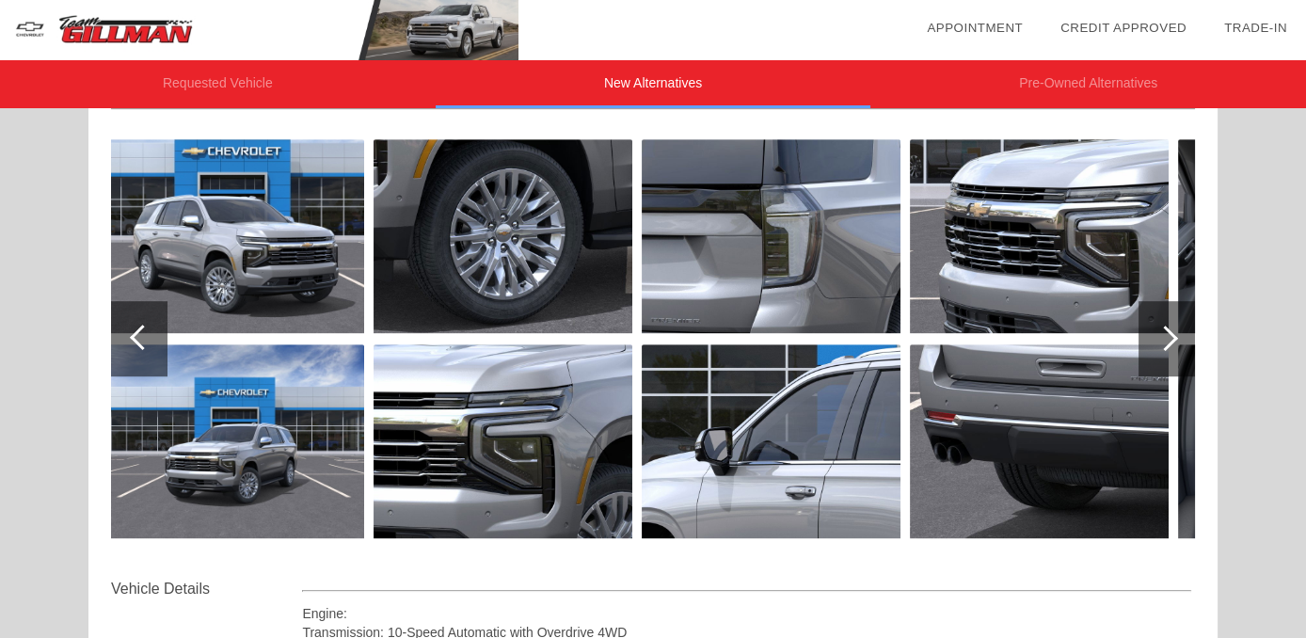
click at [1178, 354] on div at bounding box center [1167, 338] width 56 height 75
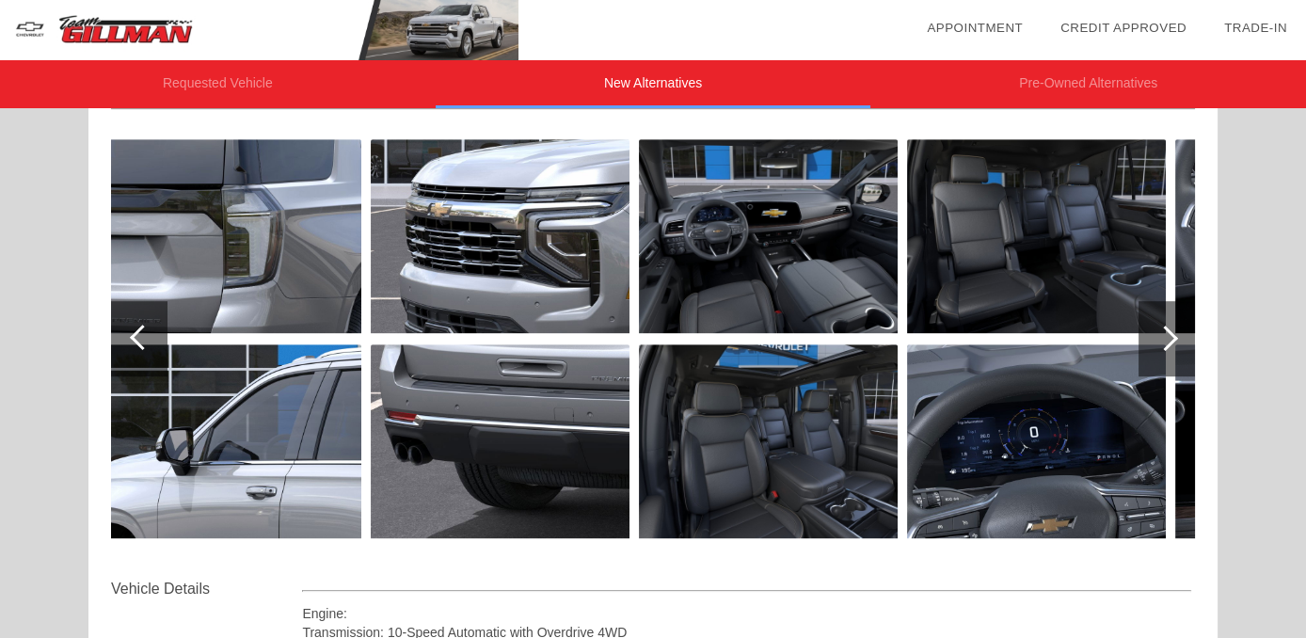
click at [1178, 354] on div at bounding box center [1167, 338] width 56 height 75
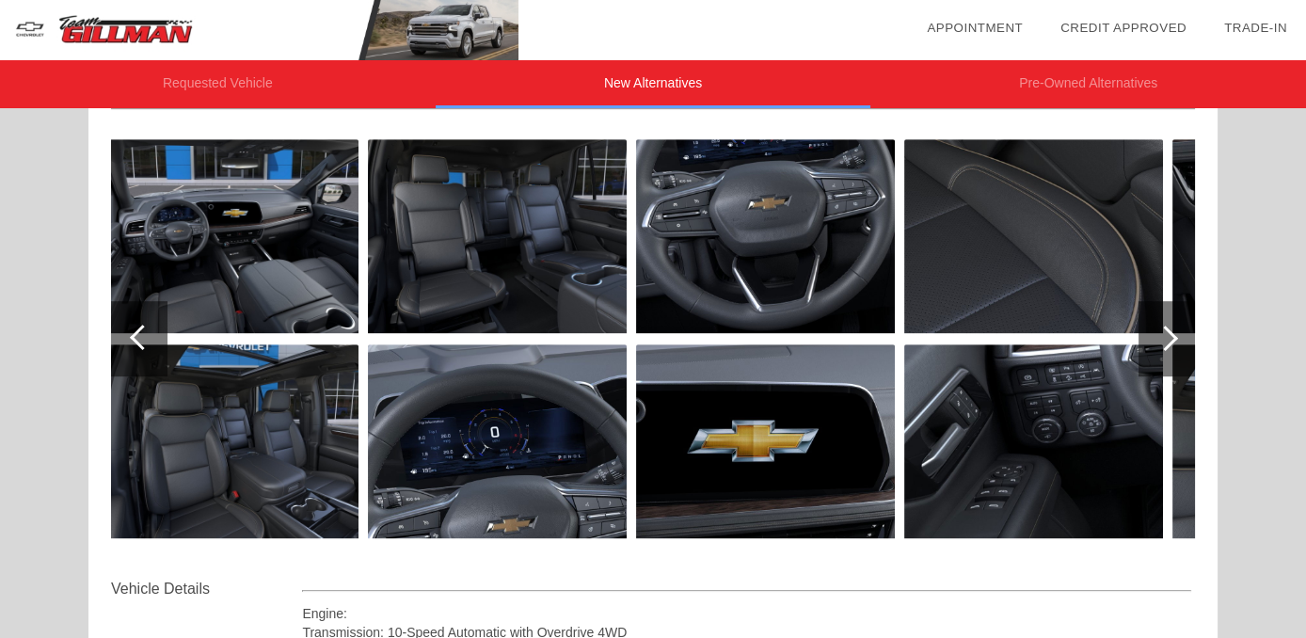
click at [501, 478] on img at bounding box center [497, 442] width 259 height 194
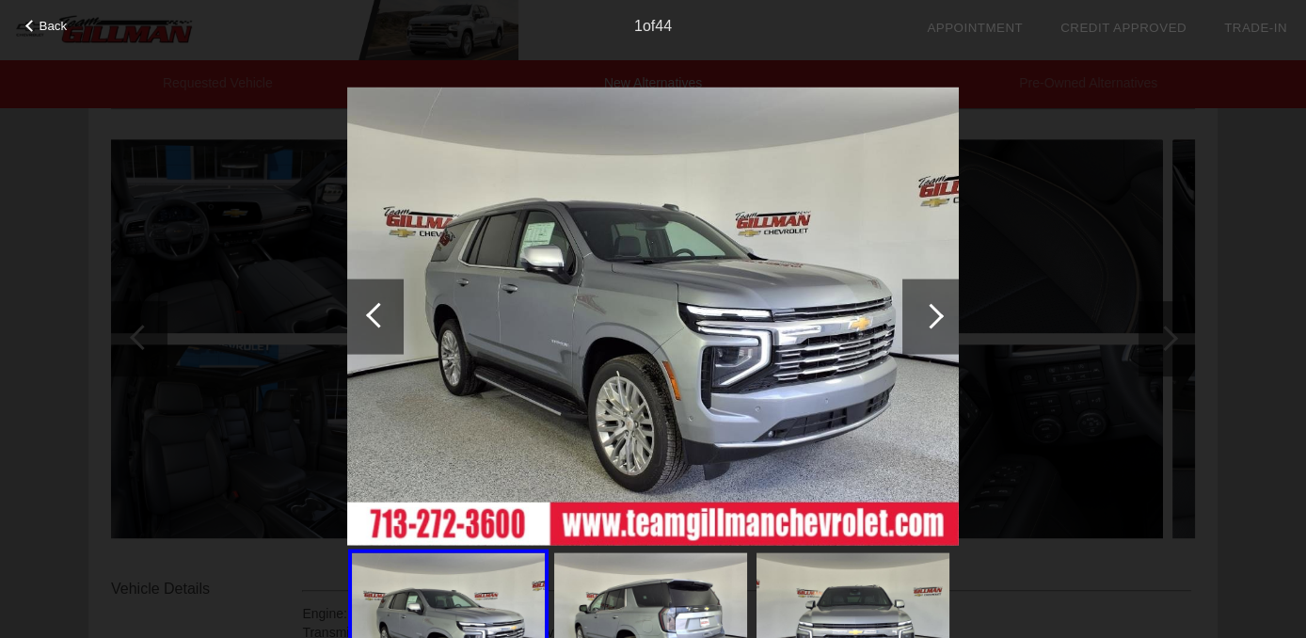
click at [939, 329] on div at bounding box center [931, 316] width 56 height 75
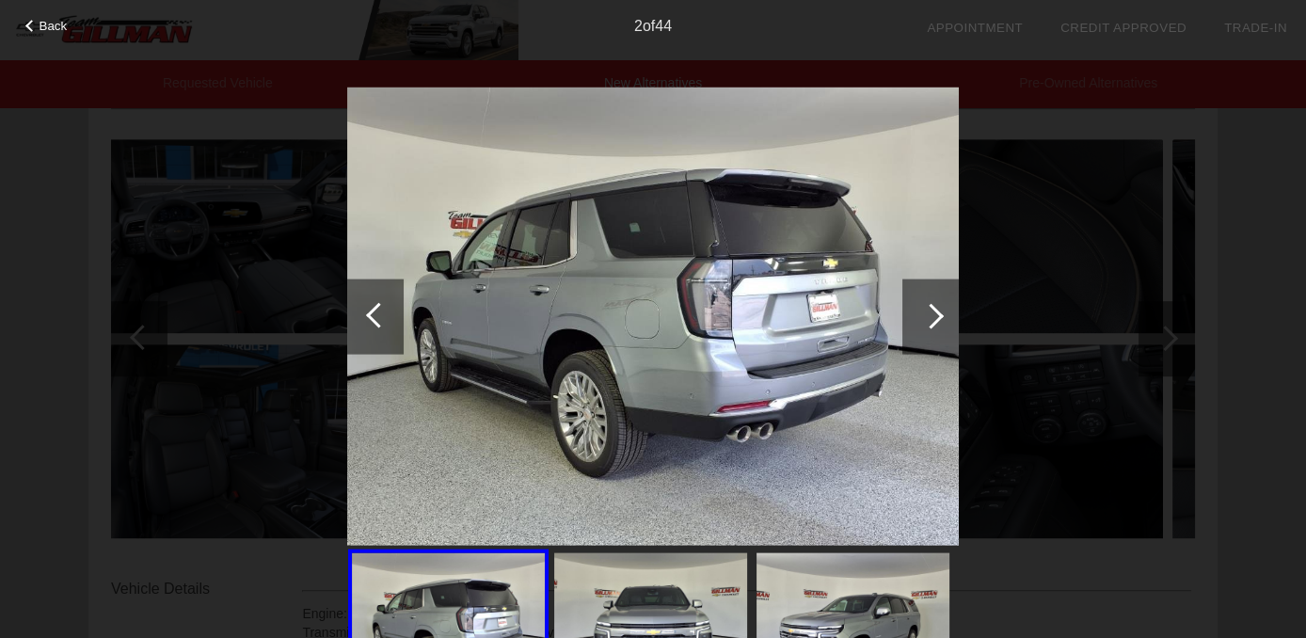
click at [930, 322] on div at bounding box center [931, 315] width 25 height 25
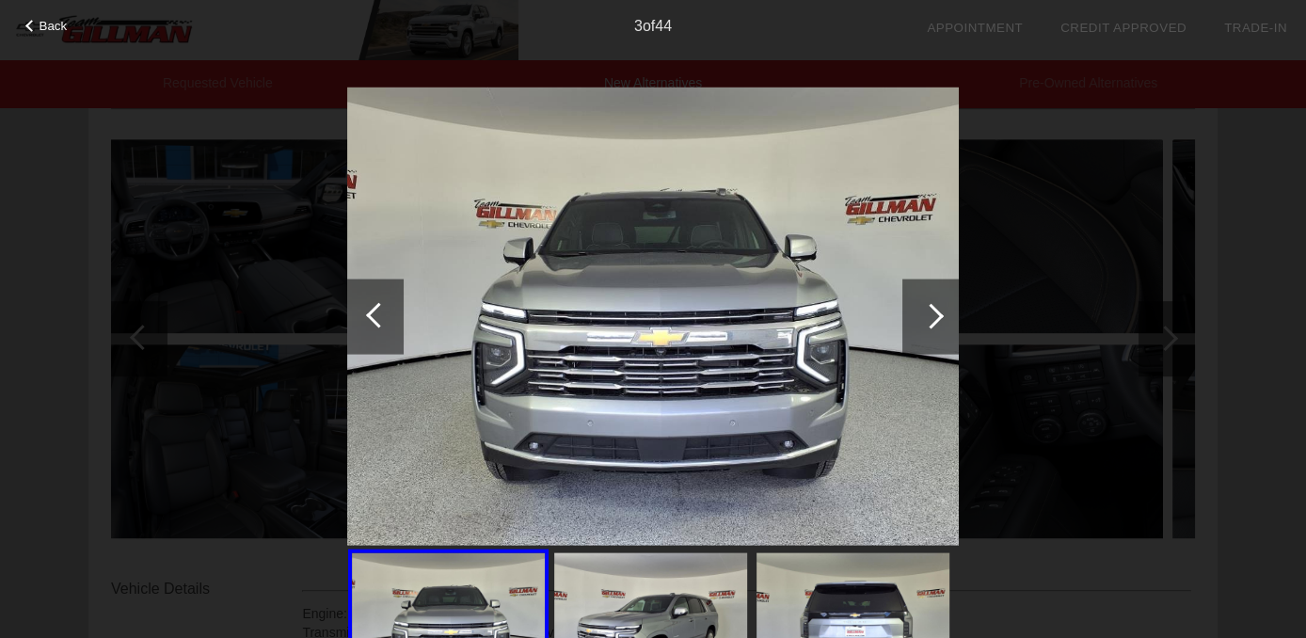
click at [929, 322] on div at bounding box center [931, 315] width 25 height 25
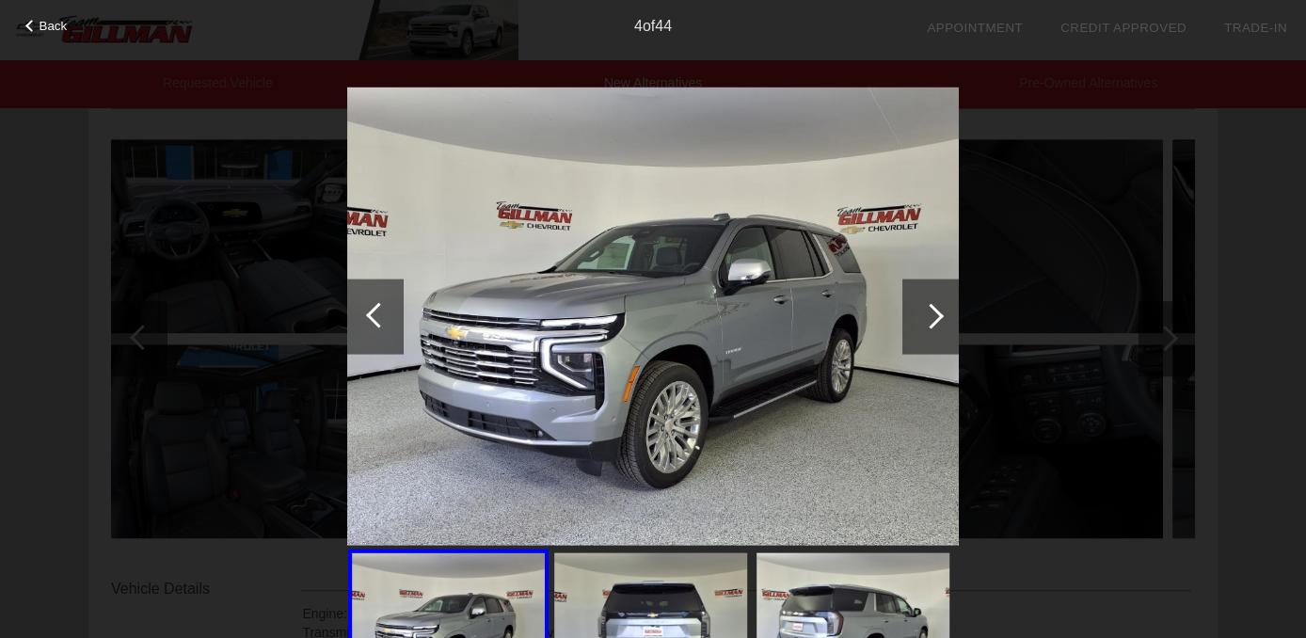
click at [924, 322] on div at bounding box center [931, 315] width 25 height 25
click at [922, 325] on div at bounding box center [931, 316] width 56 height 75
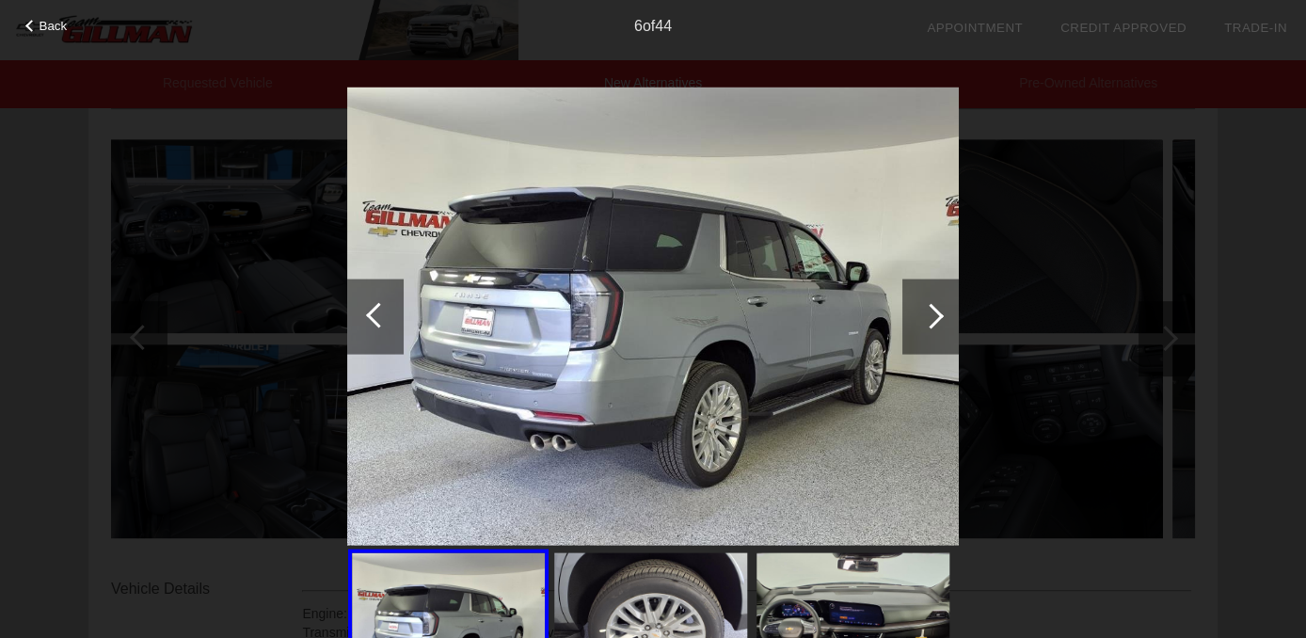
click at [921, 324] on div at bounding box center [931, 316] width 56 height 75
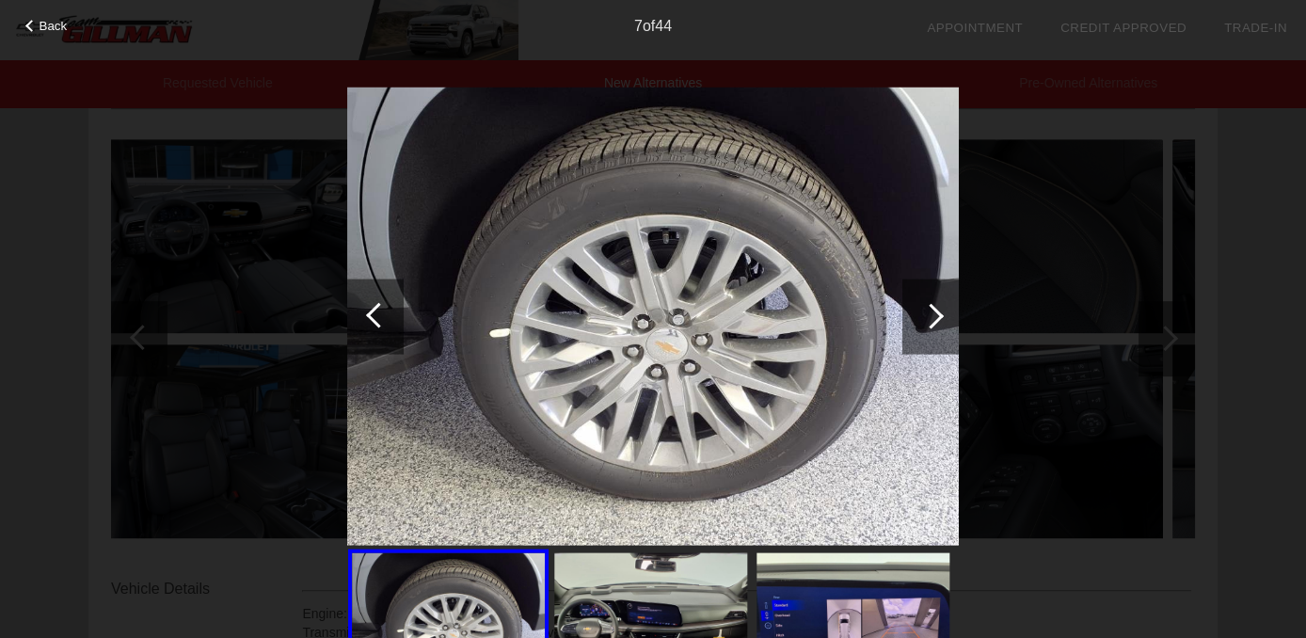
click at [920, 331] on div at bounding box center [931, 316] width 56 height 75
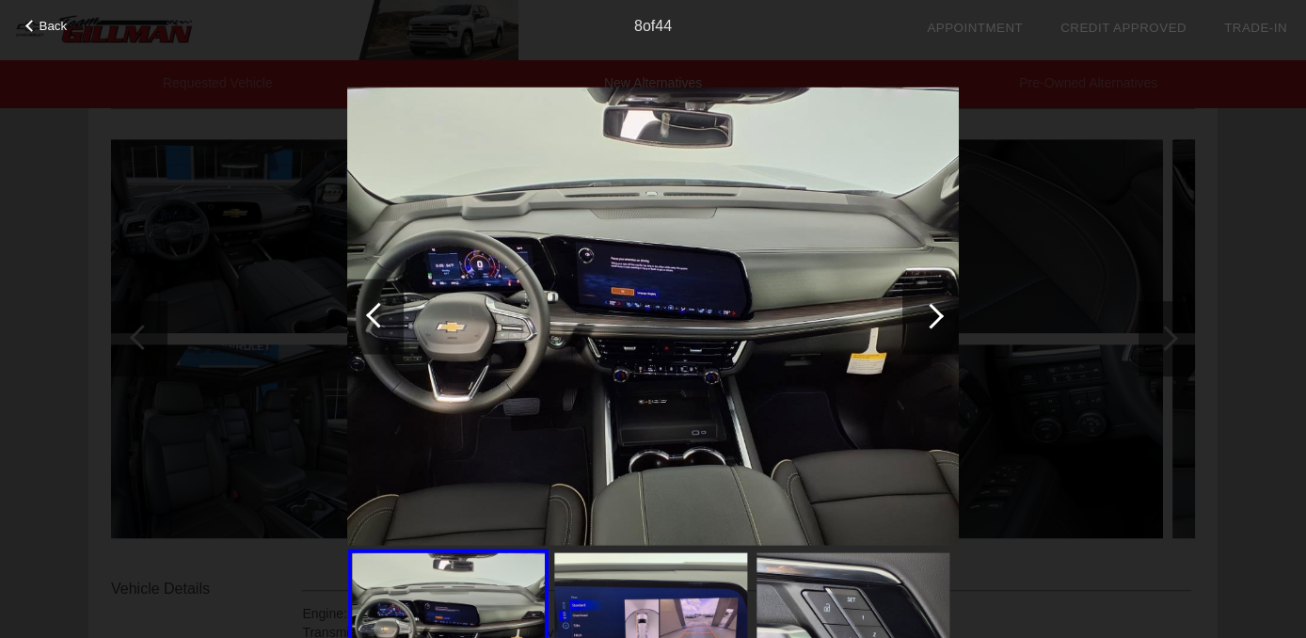
click at [934, 316] on div at bounding box center [931, 315] width 25 height 25
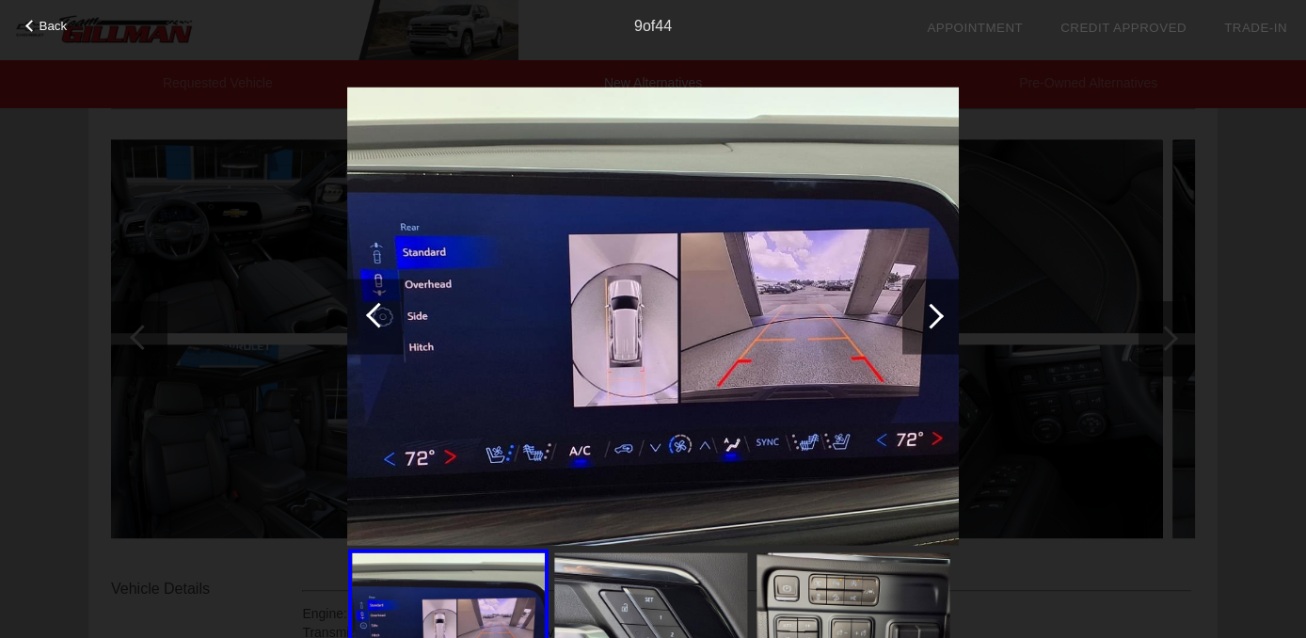
click at [938, 314] on div at bounding box center [931, 315] width 25 height 25
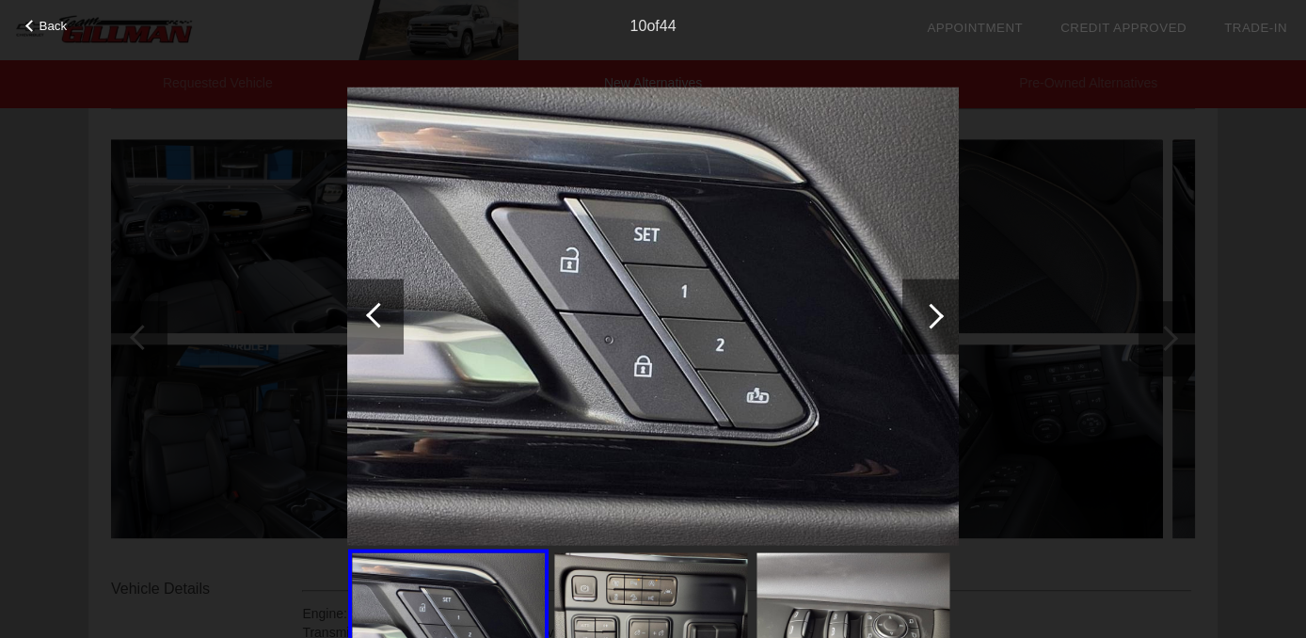
click at [932, 328] on div at bounding box center [931, 316] width 56 height 75
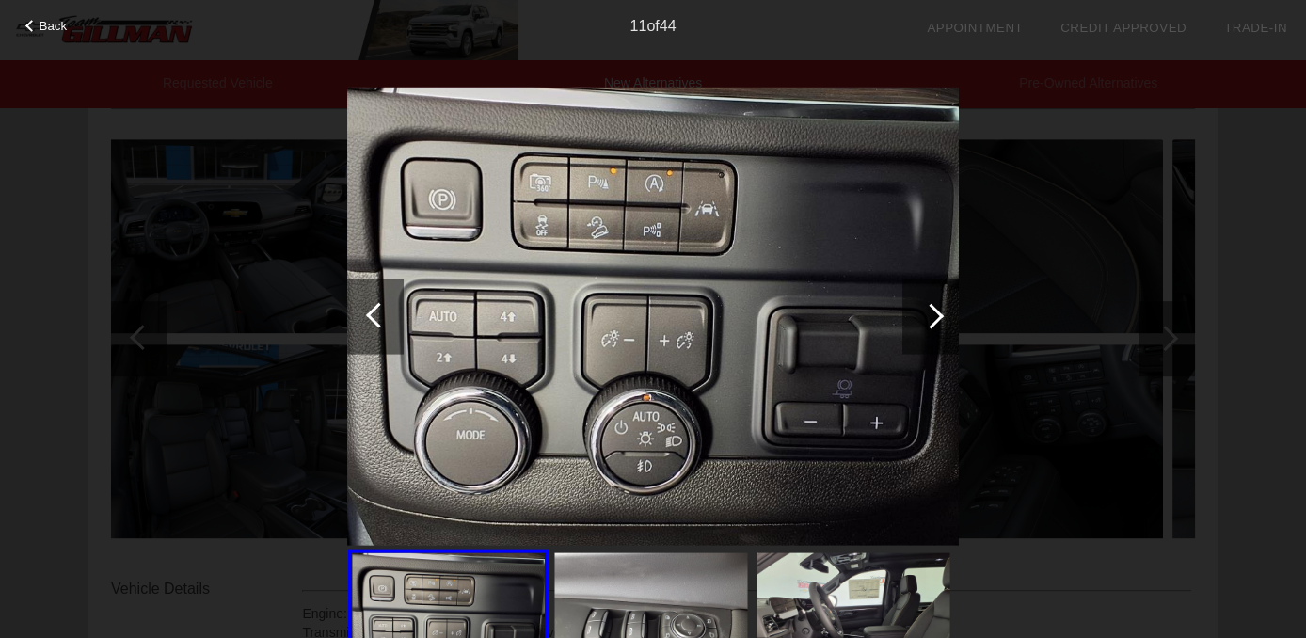
click at [945, 322] on div at bounding box center [931, 316] width 56 height 75
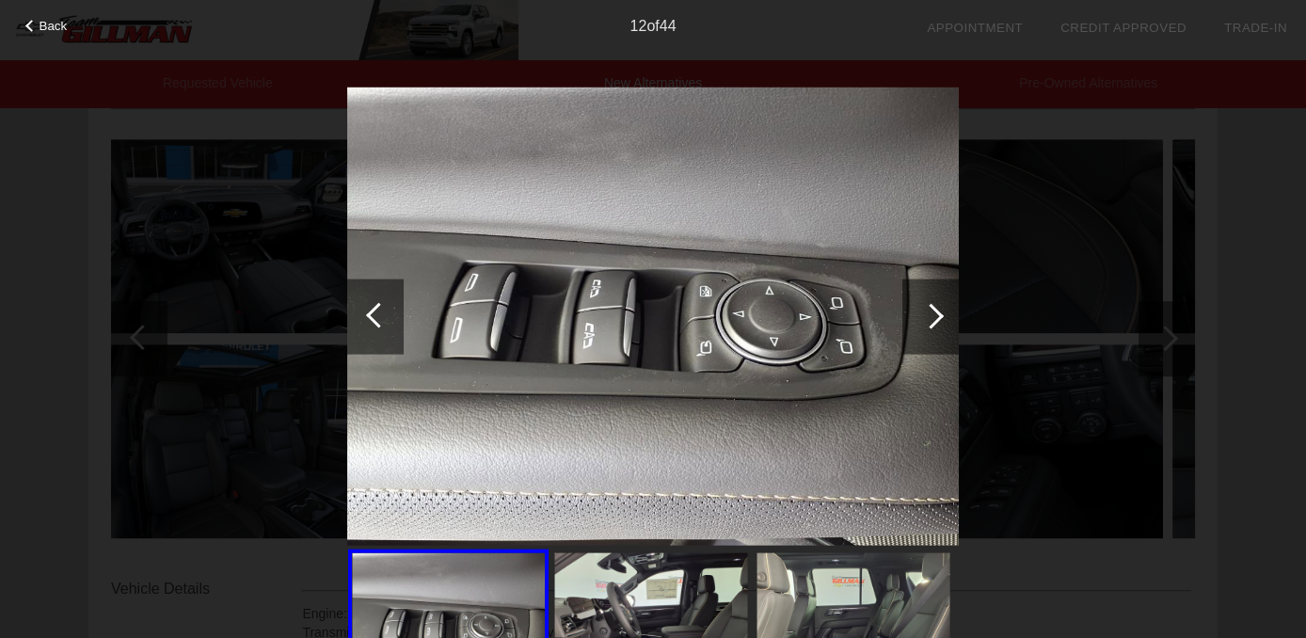
click at [952, 313] on div at bounding box center [931, 316] width 56 height 75
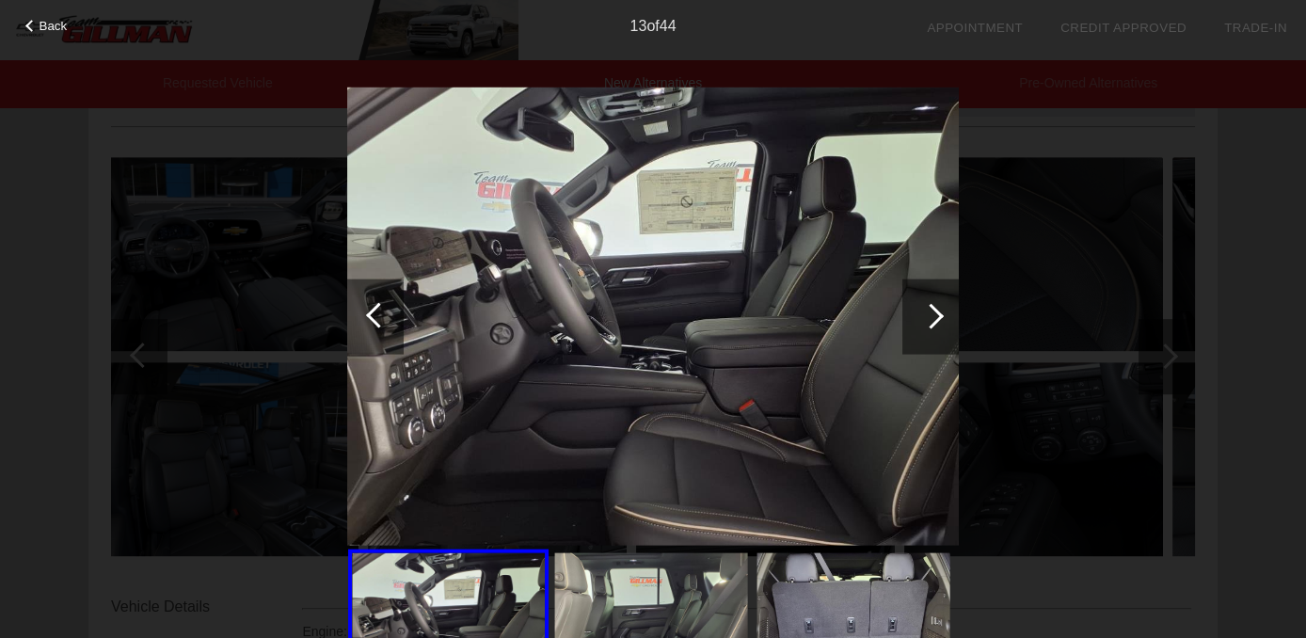
scroll to position [1731, 0]
click at [935, 319] on div at bounding box center [931, 315] width 25 height 25
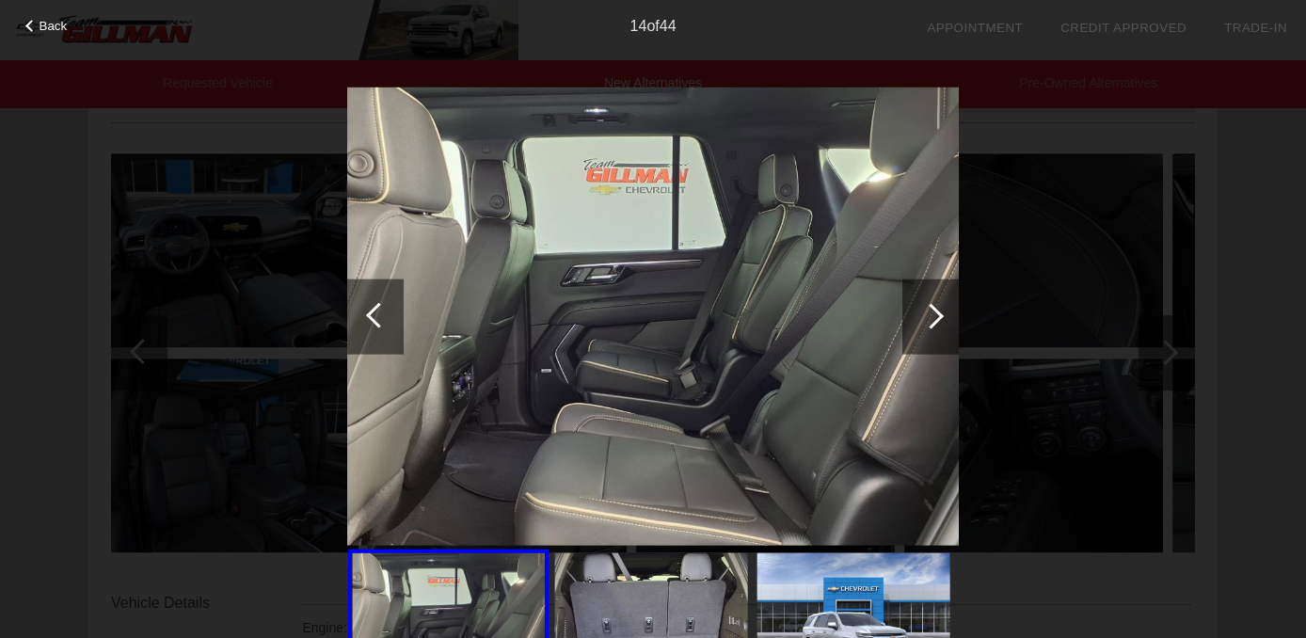
click at [927, 329] on div at bounding box center [931, 316] width 56 height 75
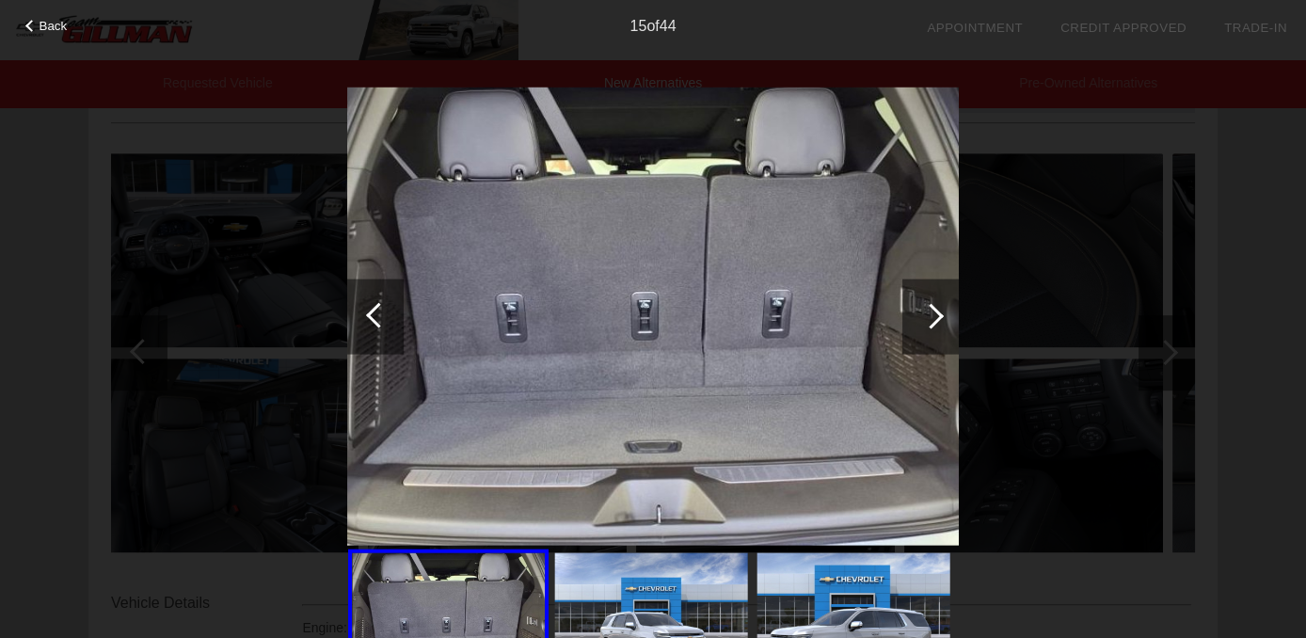
click at [930, 323] on div at bounding box center [931, 315] width 25 height 25
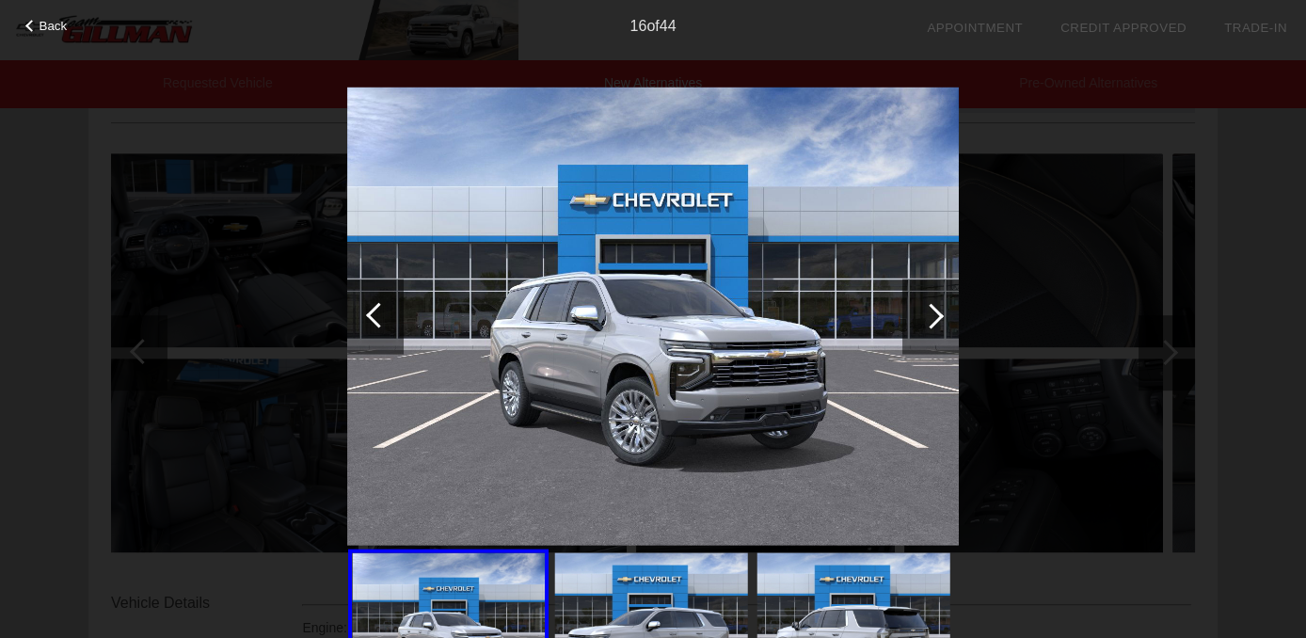
click at [942, 320] on div at bounding box center [931, 316] width 56 height 75
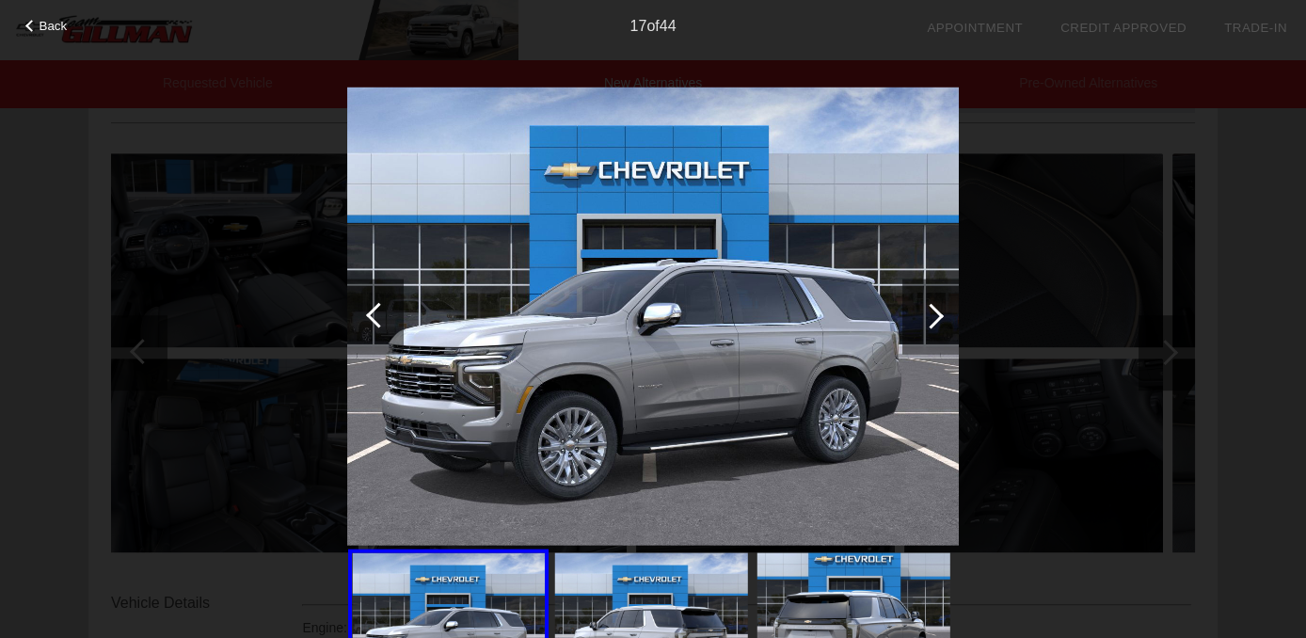
click at [948, 314] on div at bounding box center [931, 316] width 56 height 75
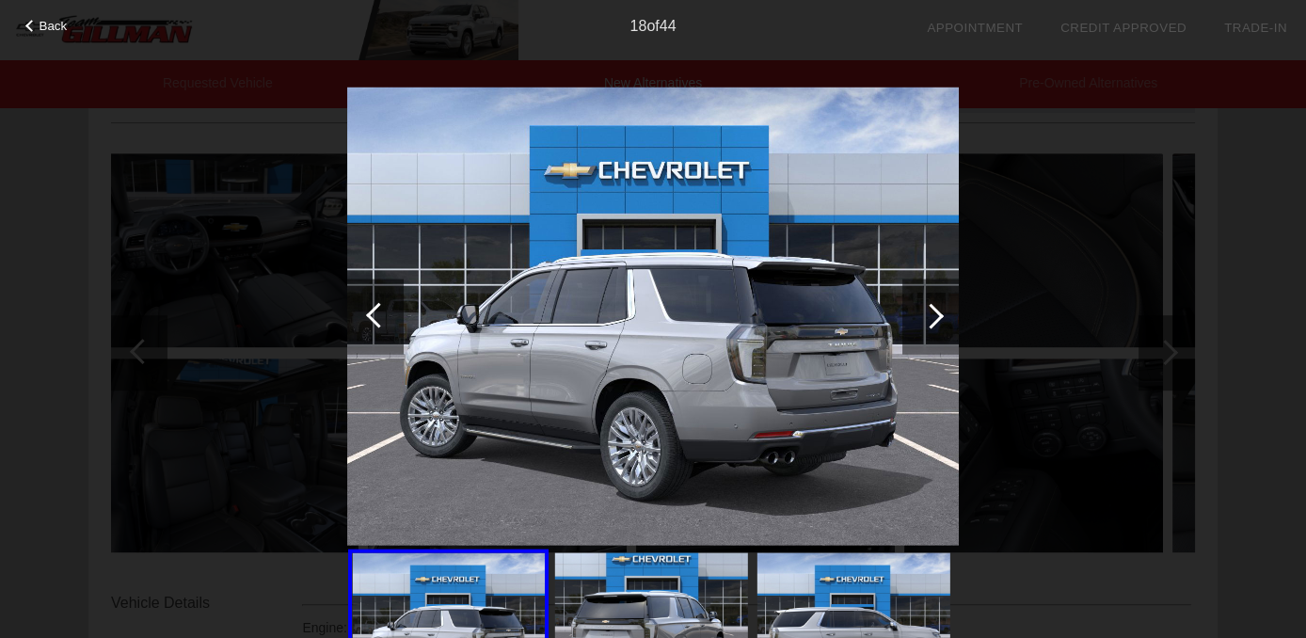
click at [944, 320] on div at bounding box center [931, 316] width 56 height 75
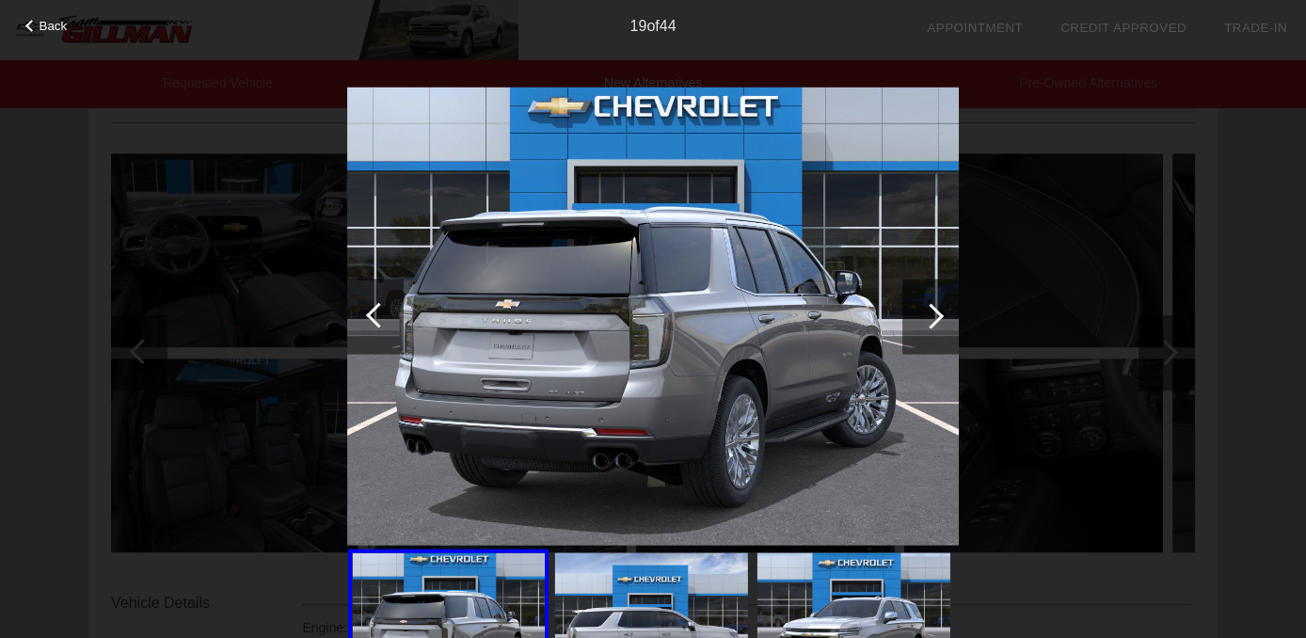
click at [945, 313] on div at bounding box center [931, 316] width 56 height 75
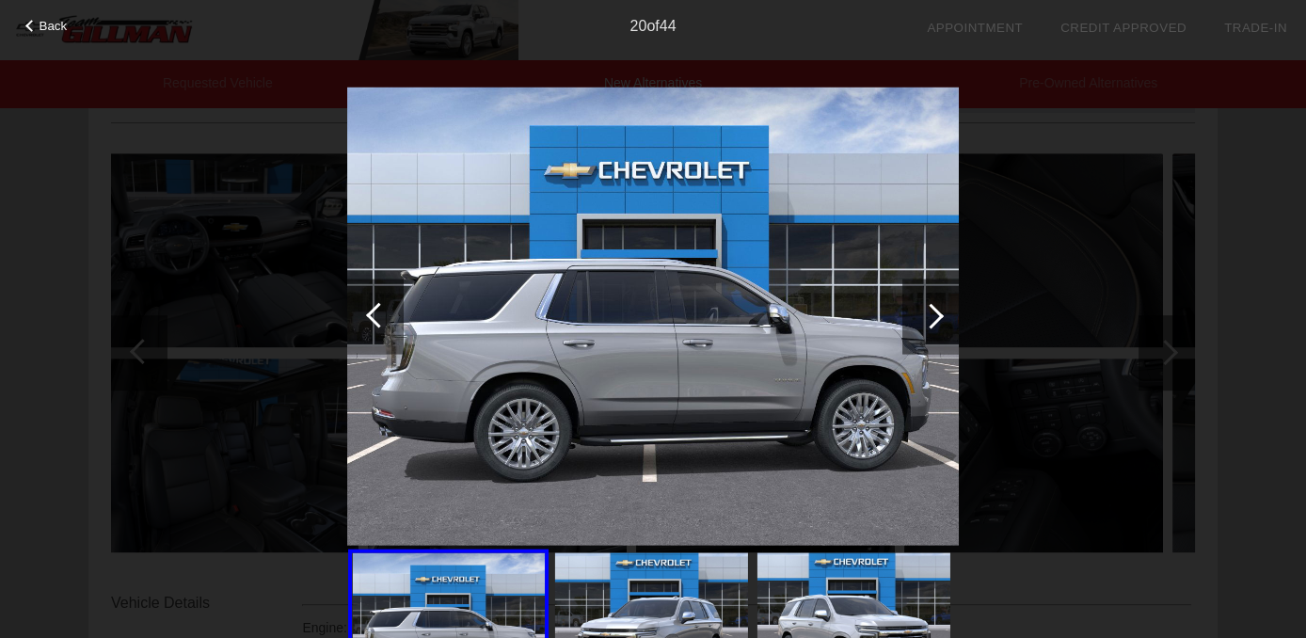
click at [948, 316] on div at bounding box center [931, 316] width 56 height 75
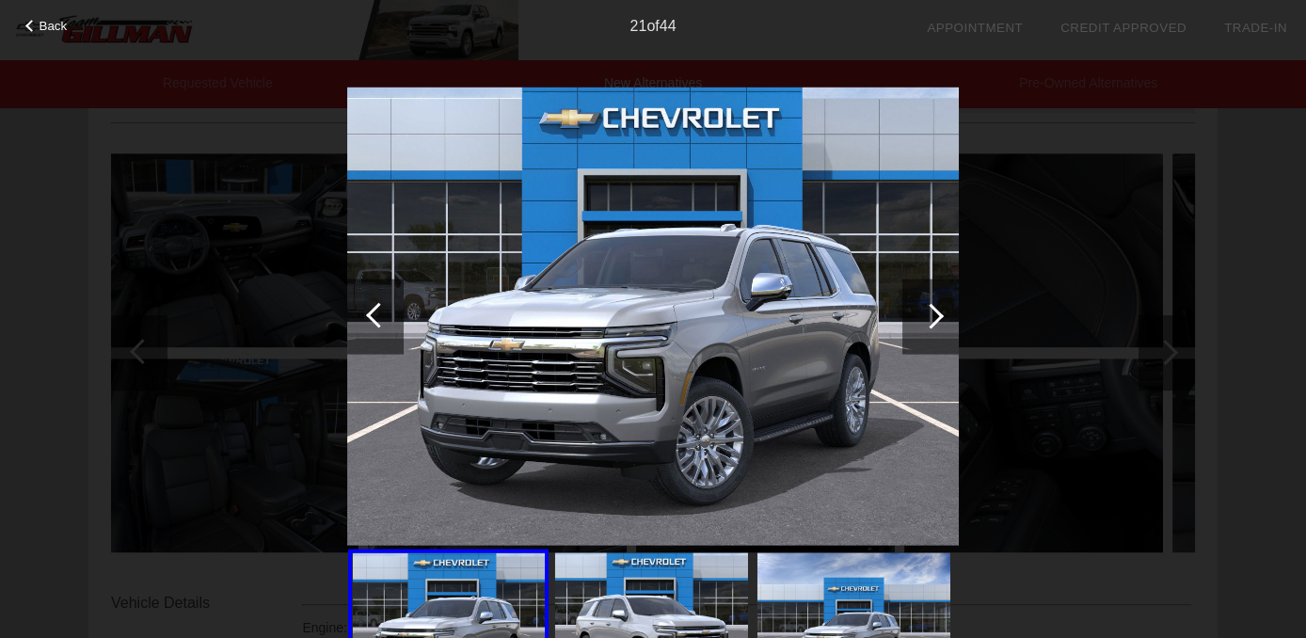
click at [951, 313] on div at bounding box center [931, 316] width 56 height 75
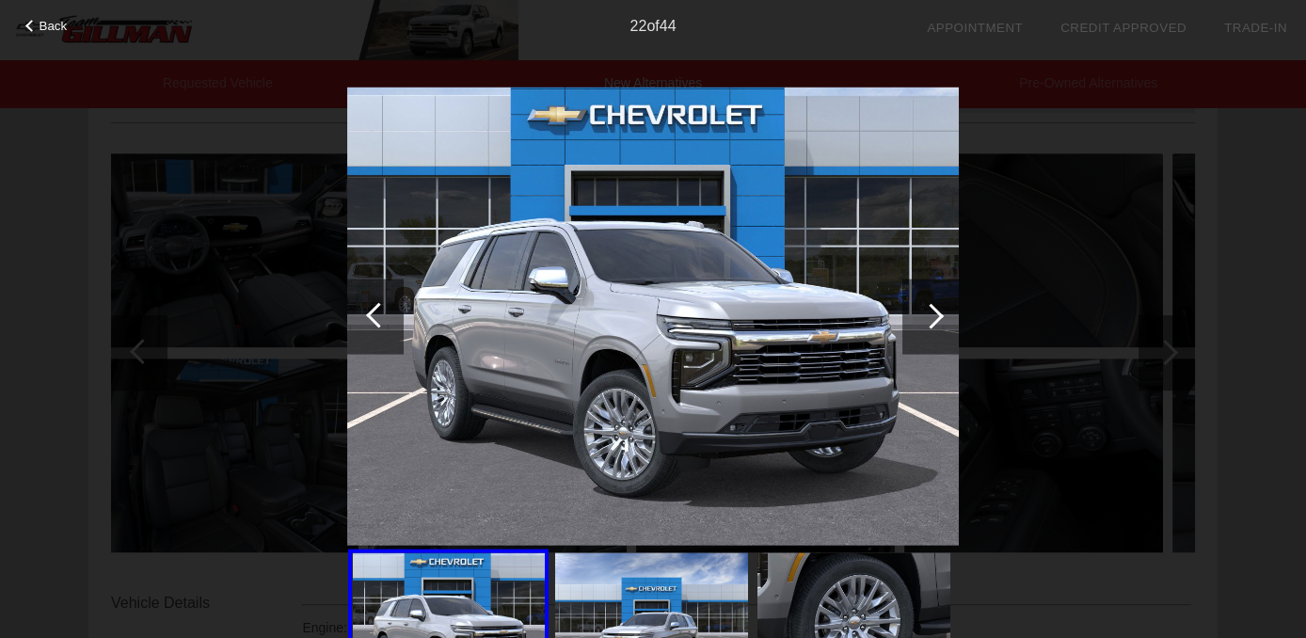
click at [947, 313] on div at bounding box center [931, 316] width 56 height 75
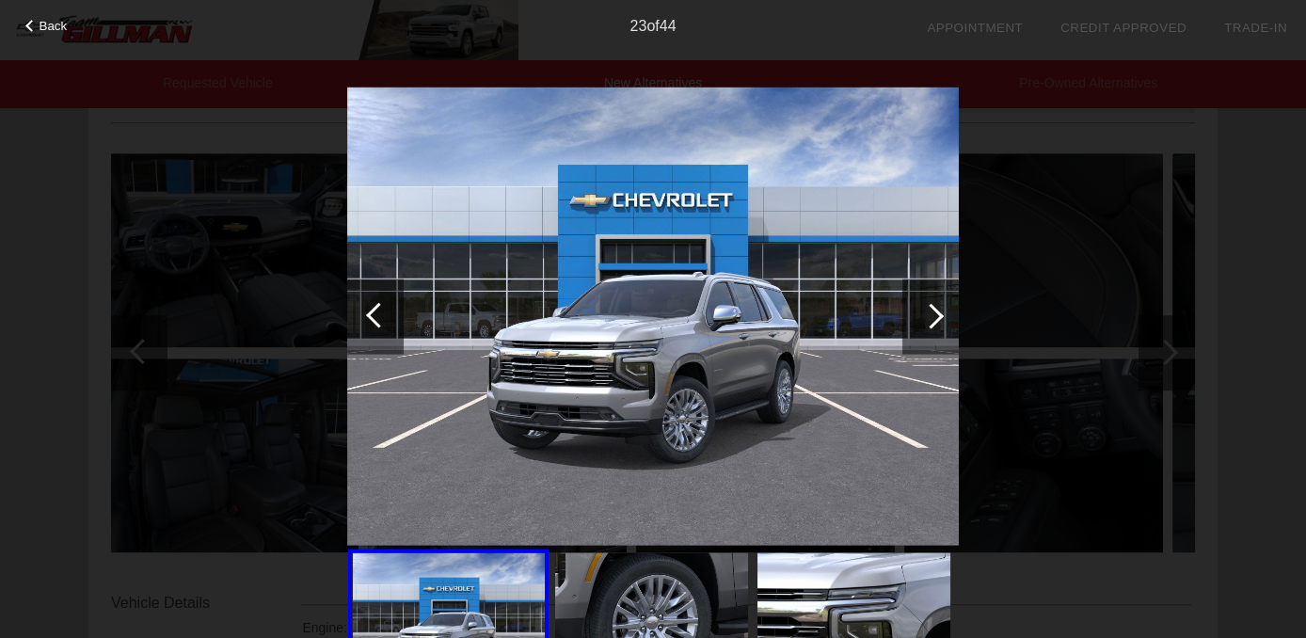
click at [945, 318] on div at bounding box center [931, 316] width 56 height 75
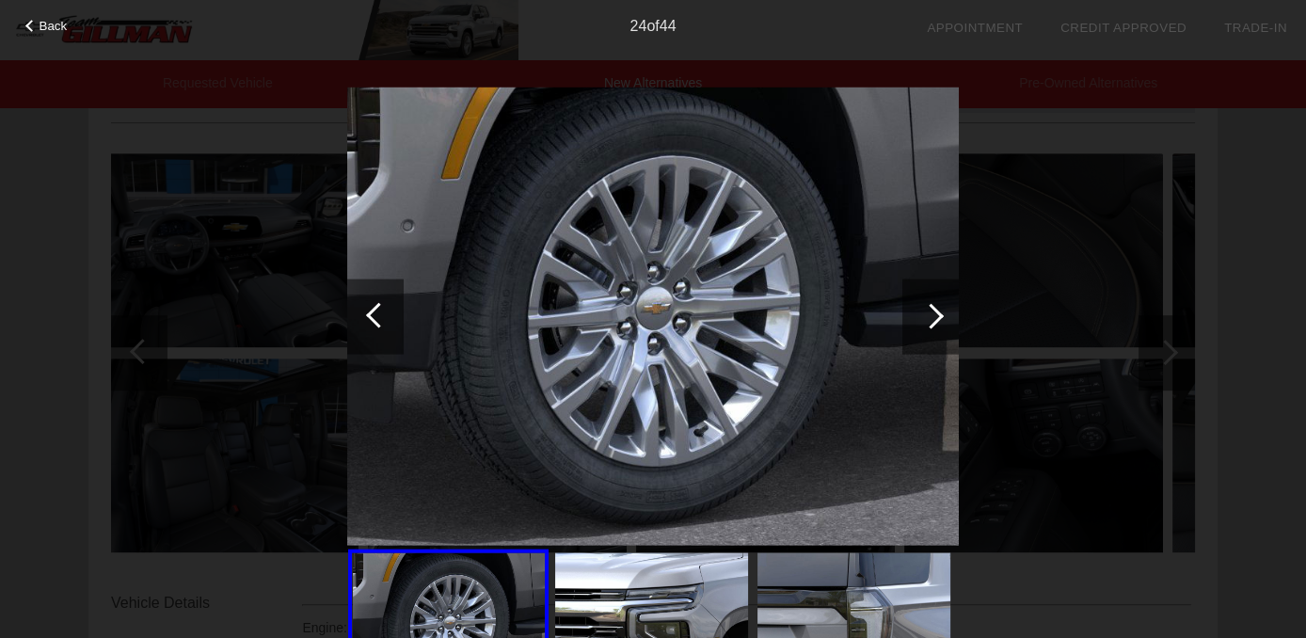
click at [948, 329] on div at bounding box center [931, 316] width 56 height 75
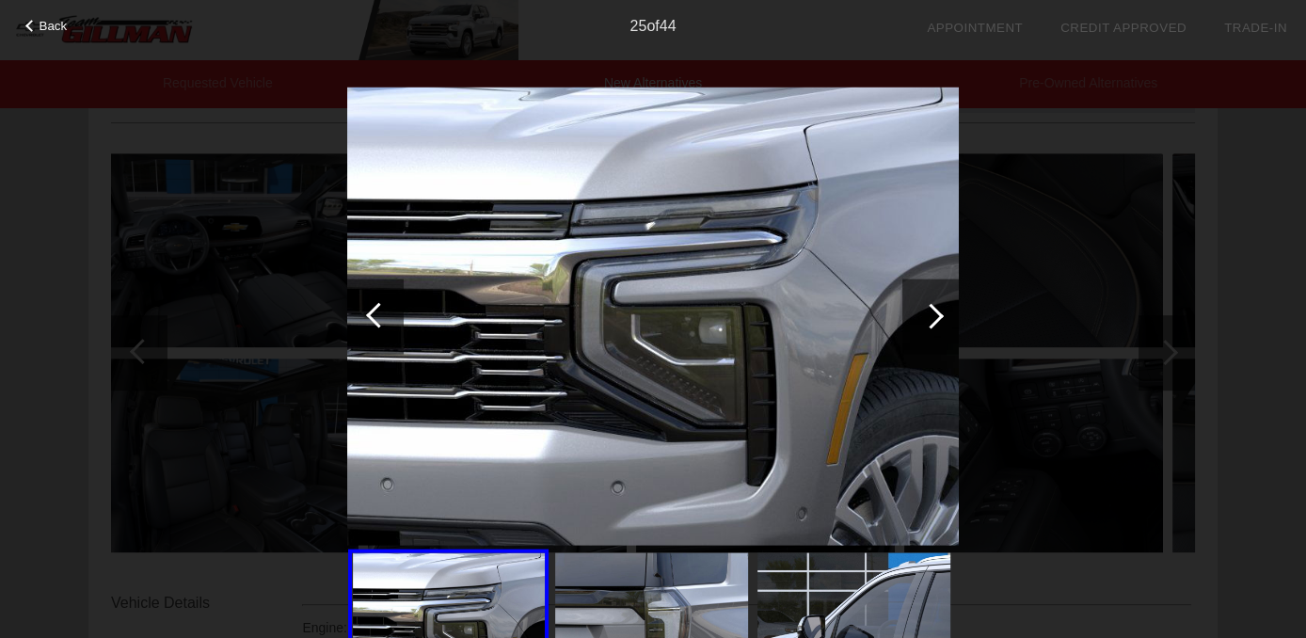
click at [938, 333] on div at bounding box center [931, 316] width 56 height 75
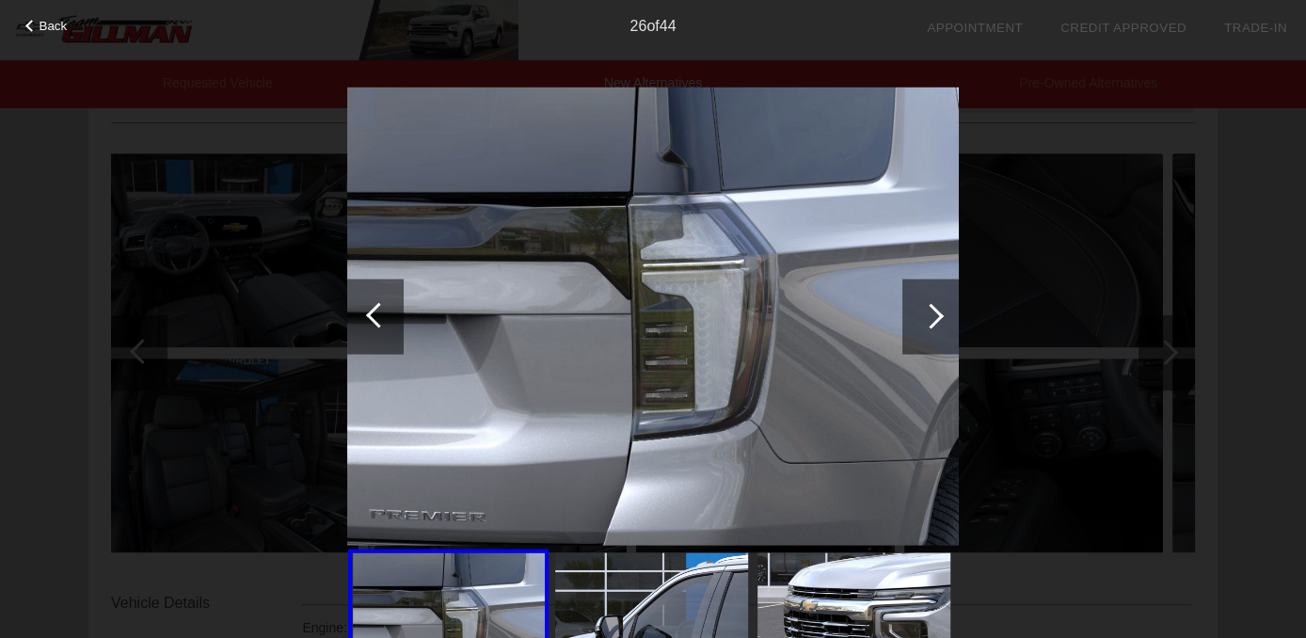
click at [931, 322] on div at bounding box center [931, 315] width 25 height 25
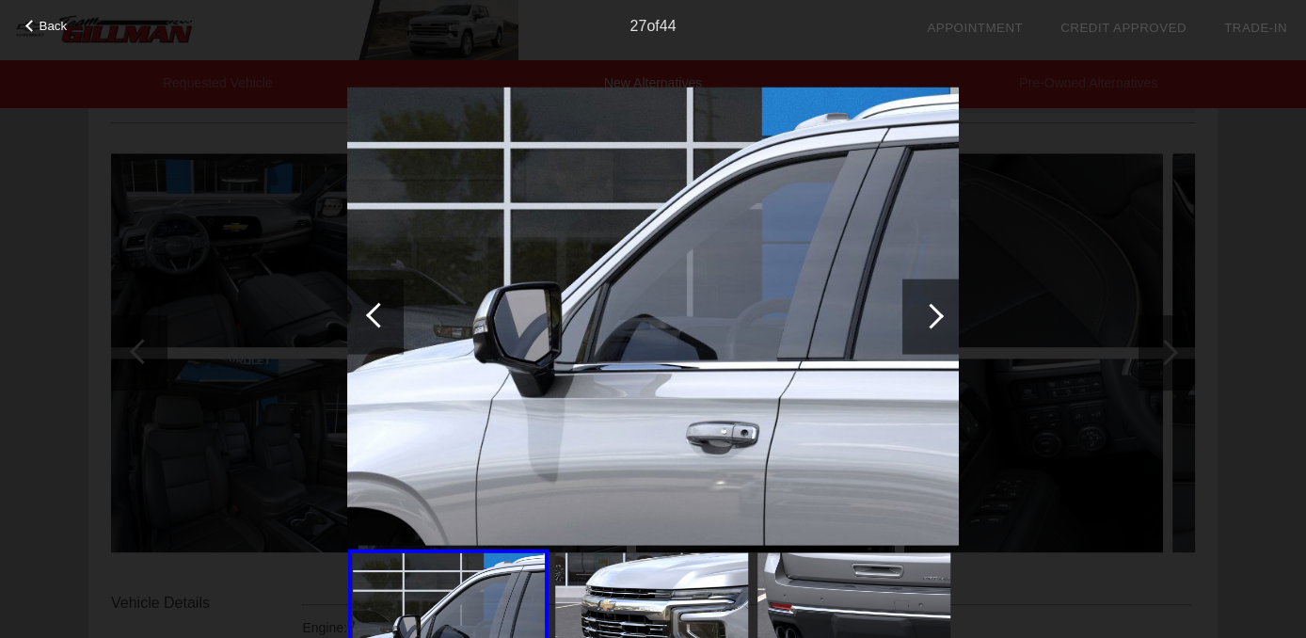
click at [939, 313] on div at bounding box center [931, 315] width 25 height 25
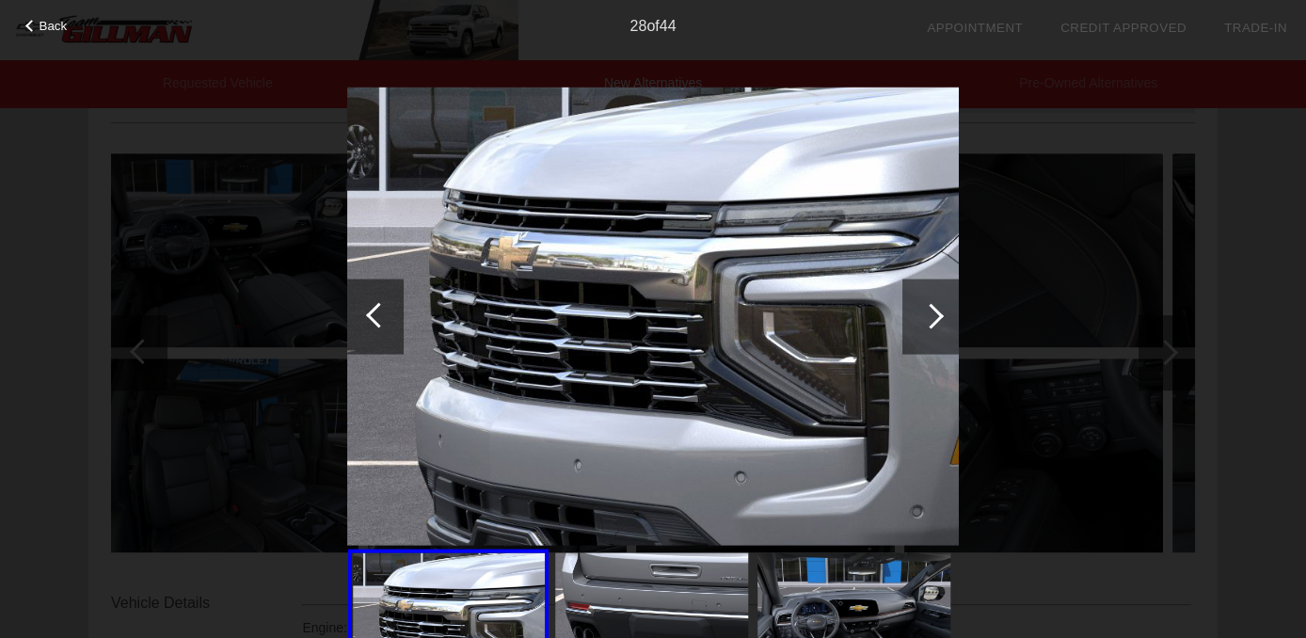
click at [922, 323] on div at bounding box center [931, 316] width 56 height 75
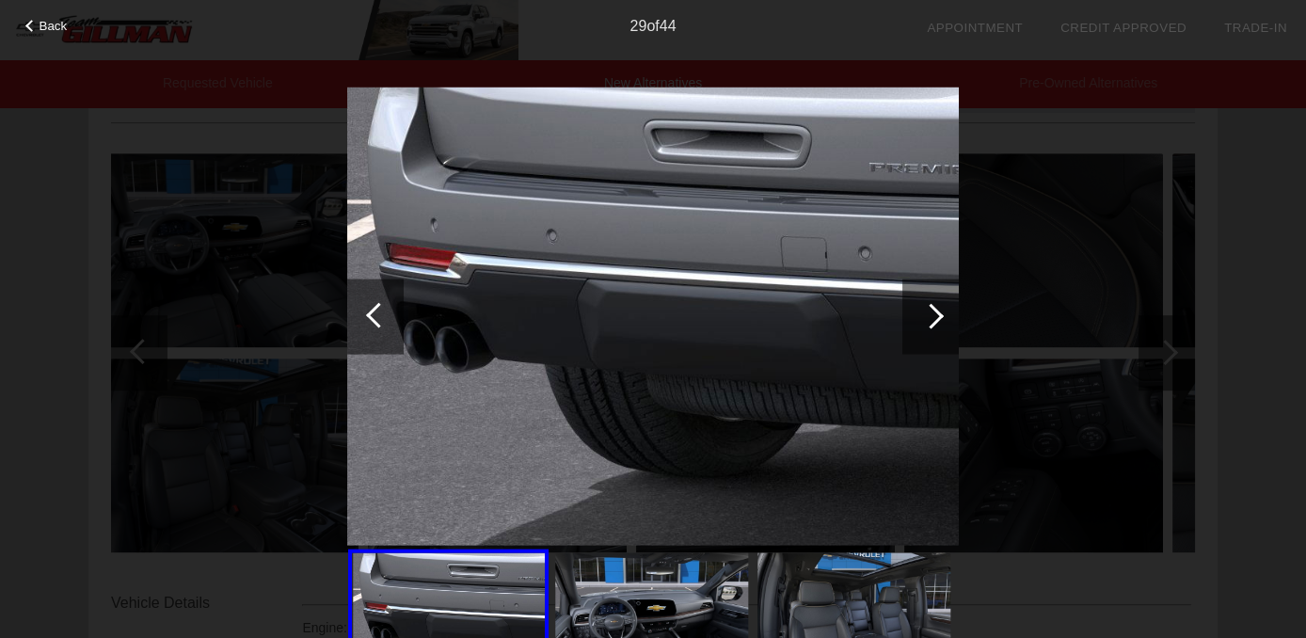
click at [943, 320] on div at bounding box center [931, 316] width 56 height 75
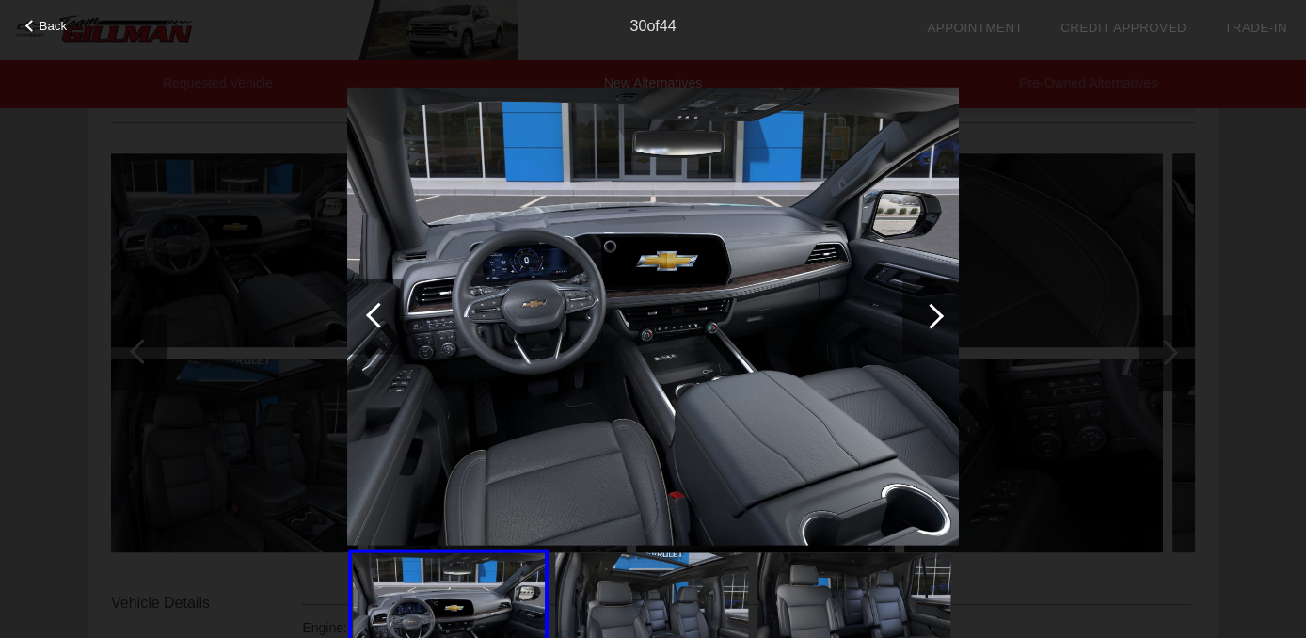
click at [957, 325] on div at bounding box center [931, 316] width 56 height 75
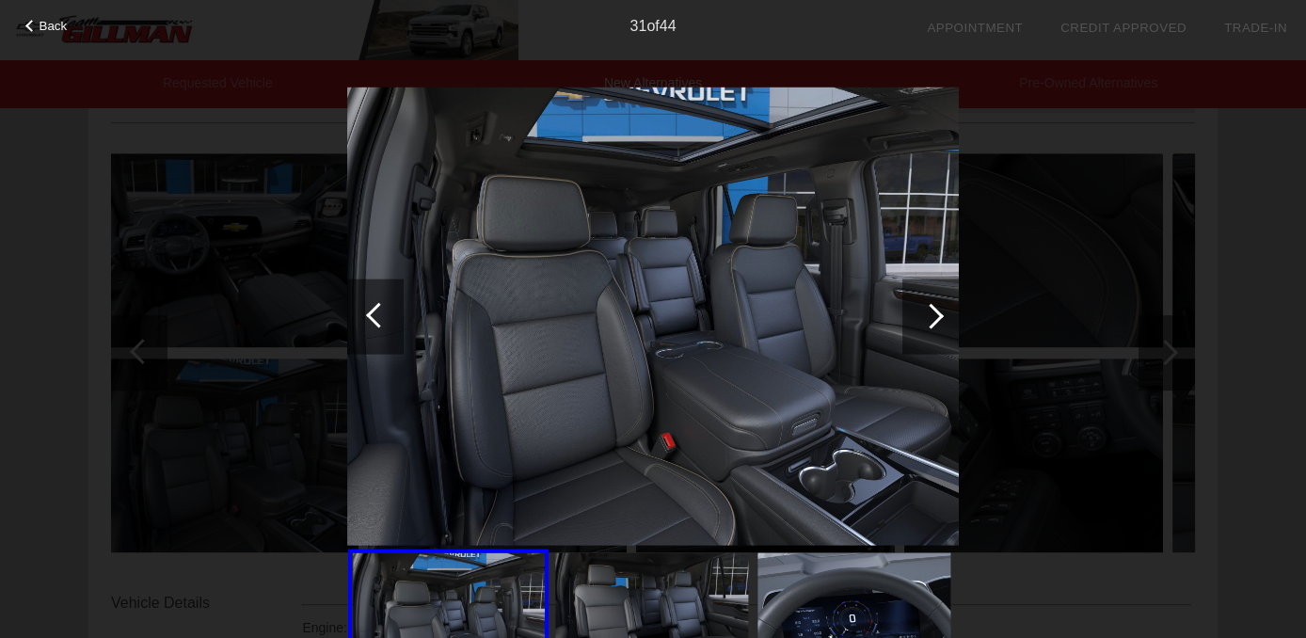
click at [955, 332] on div at bounding box center [931, 316] width 56 height 75
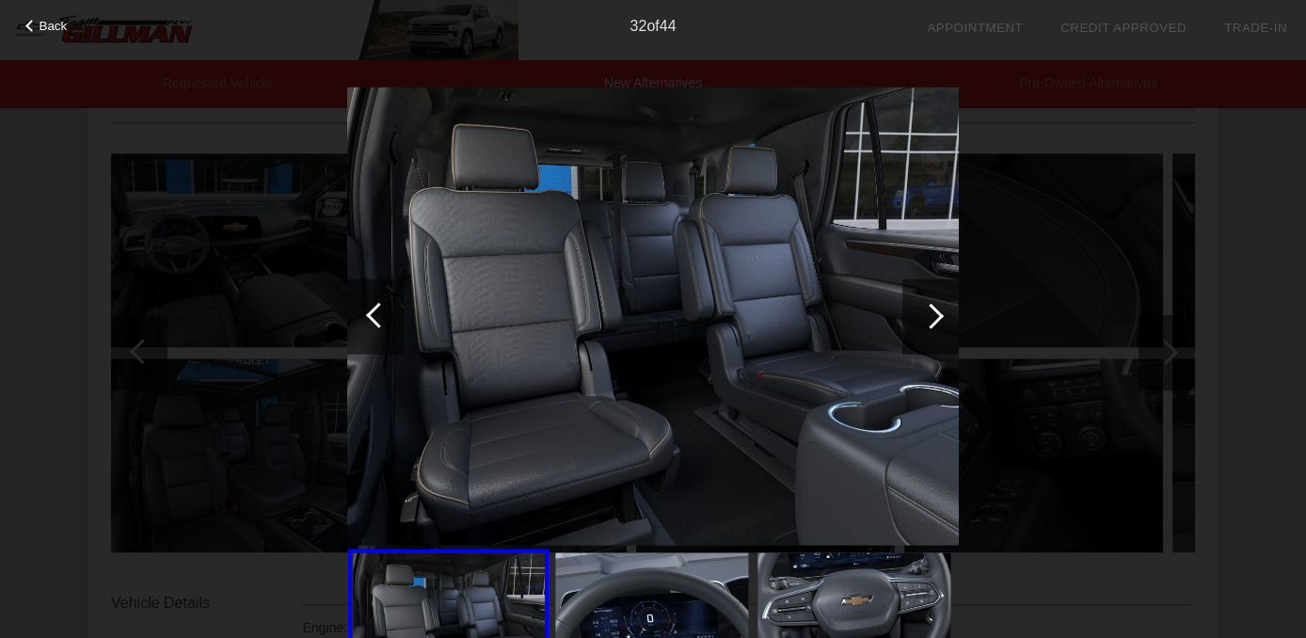
click at [951, 329] on div at bounding box center [931, 316] width 56 height 75
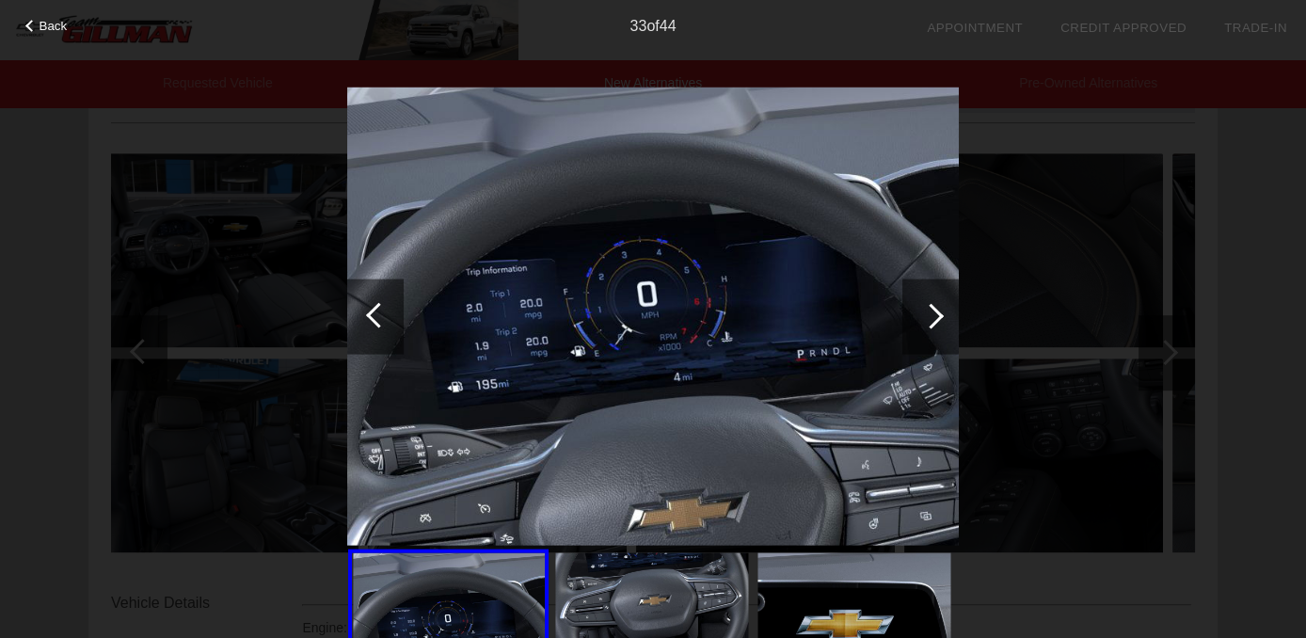
click at [958, 329] on div at bounding box center [931, 316] width 56 height 75
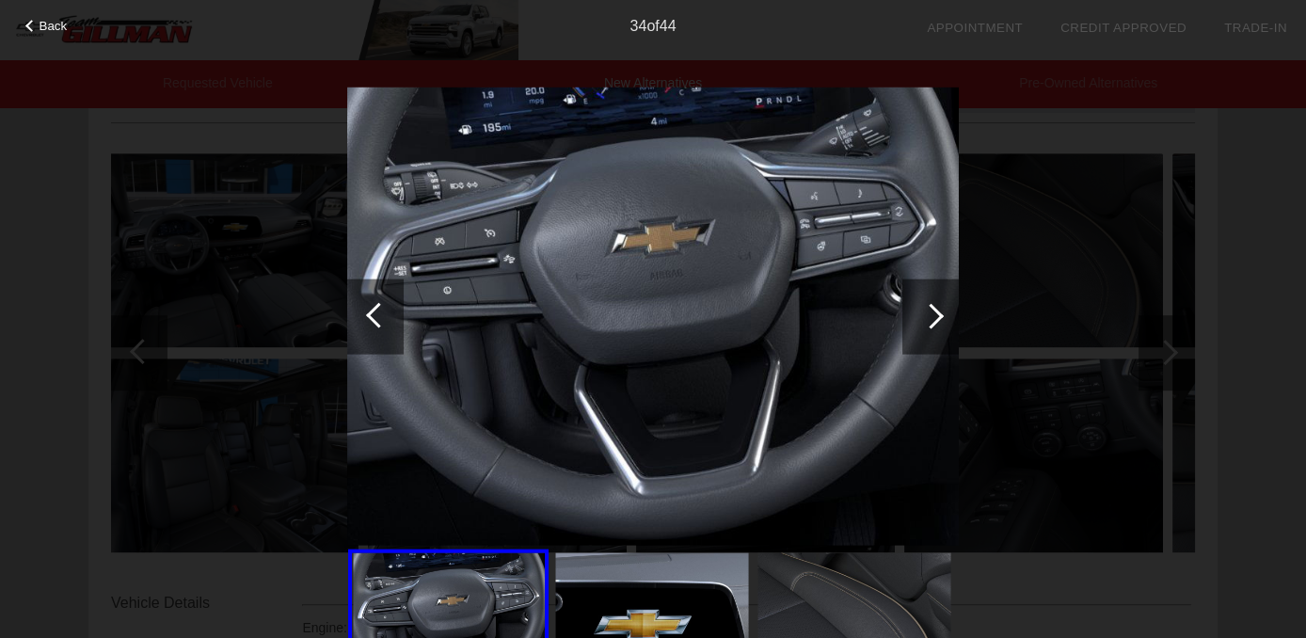
click at [378, 309] on div at bounding box center [378, 314] width 25 height 25
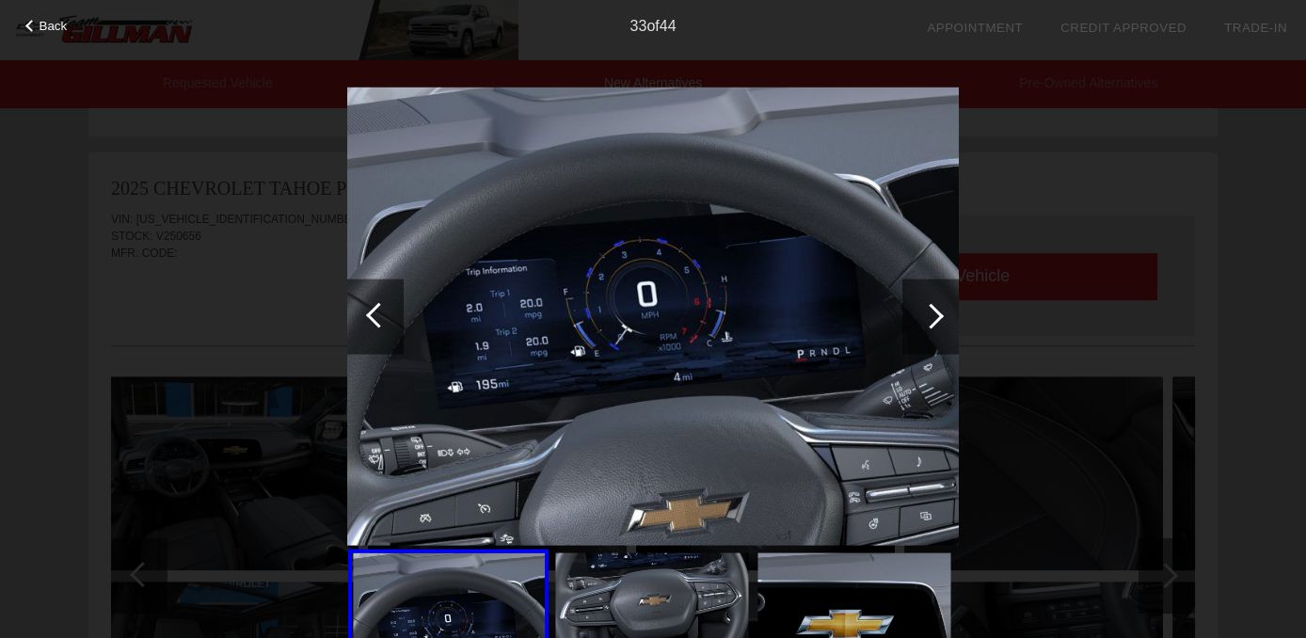
scroll to position [1484, 0]
